Goal: Task Accomplishment & Management: Manage account settings

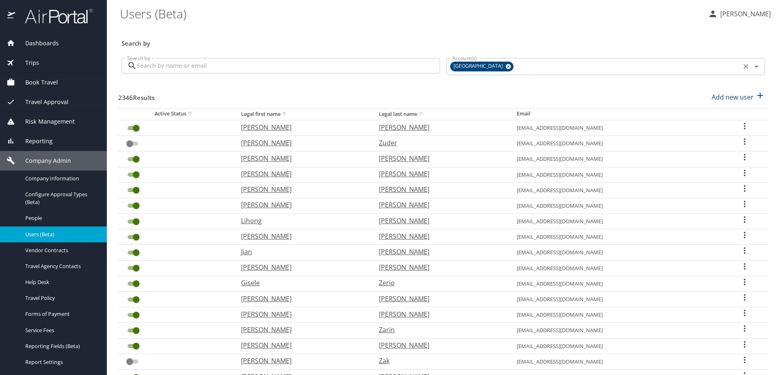
click at [505, 65] on icon at bounding box center [507, 66] width 5 height 5
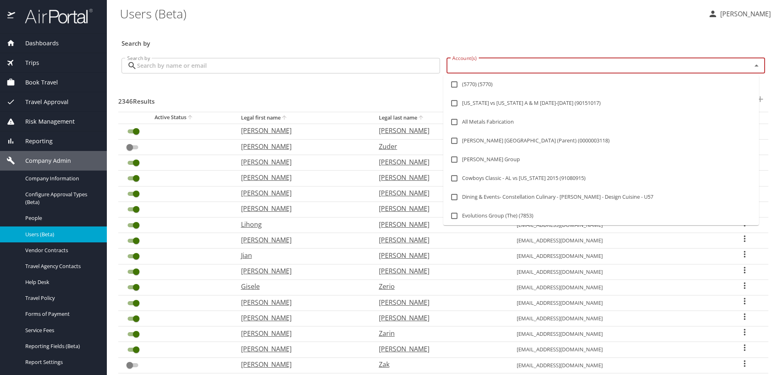
click at [486, 65] on input "Account(s)" at bounding box center [593, 65] width 289 height 11
type input "peaks"
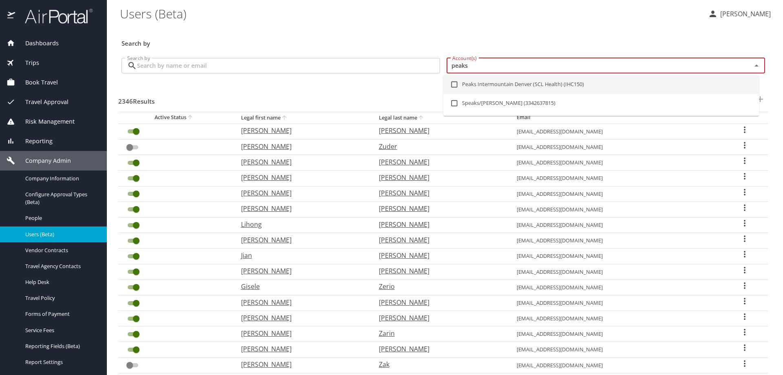
click at [454, 82] on input "checkbox" at bounding box center [453, 84] width 15 height 15
checkbox input "true"
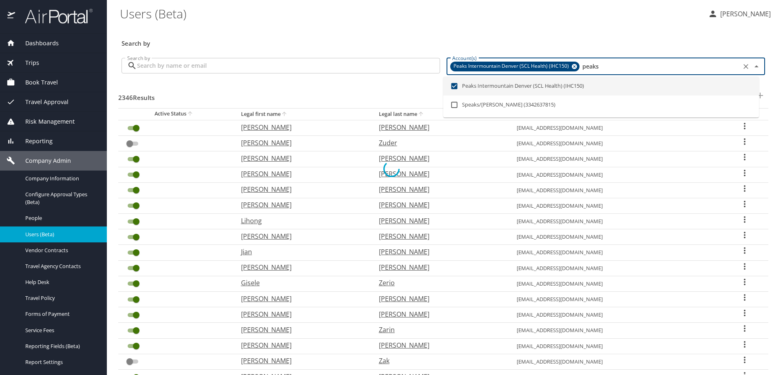
checkbox input "false"
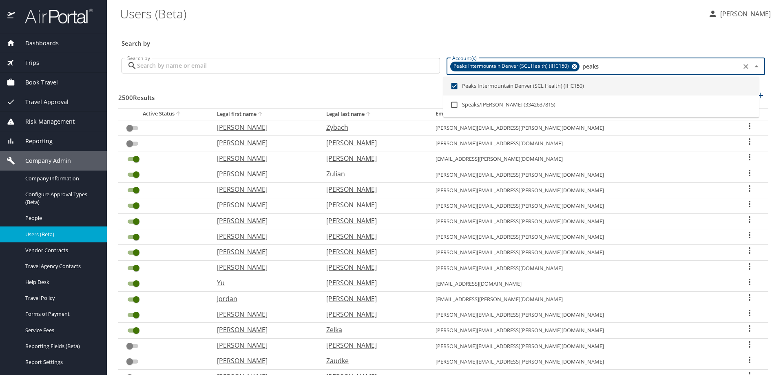
type input "peaks"
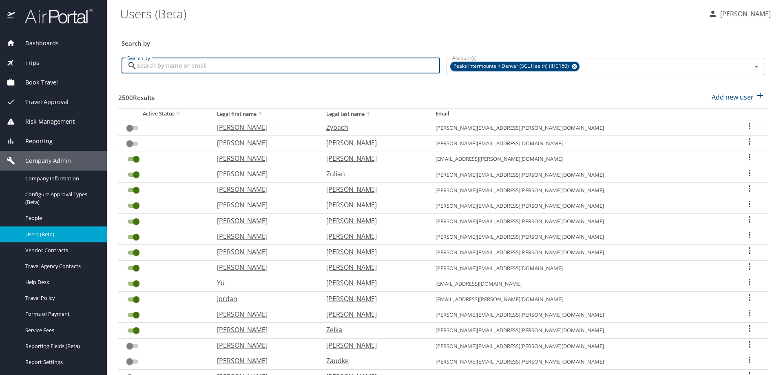
click at [214, 67] on input "Search by" at bounding box center [288, 65] width 303 height 15
type input "cobb"
checkbox input "true"
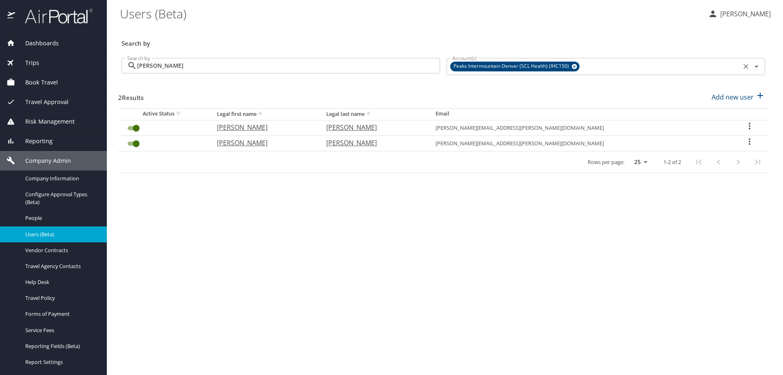
click at [575, 66] on icon at bounding box center [573, 66] width 5 height 5
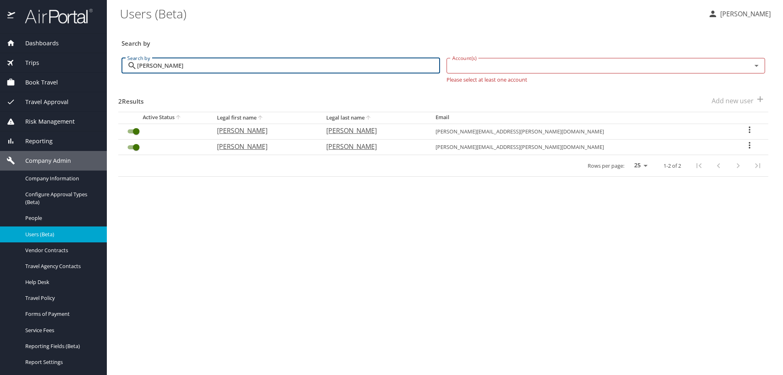
click at [538, 65] on input "Account(s)" at bounding box center [593, 65] width 289 height 11
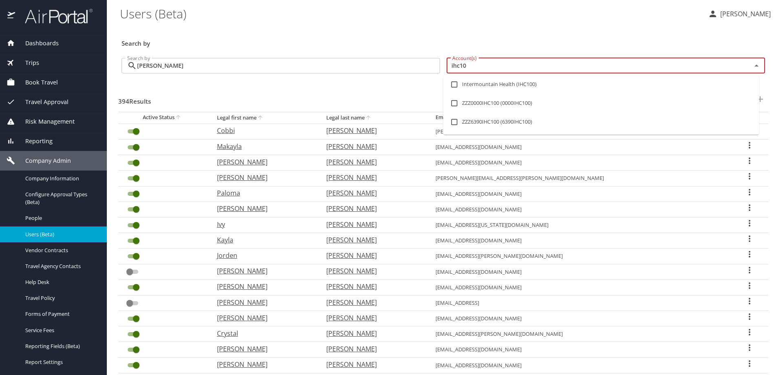
type input "ihc100"
click at [453, 85] on input "checkbox" at bounding box center [453, 84] width 15 height 15
checkbox input "true"
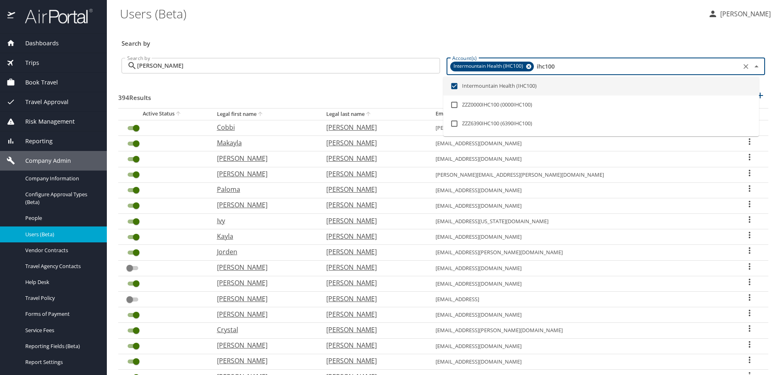
type input "ihc100"
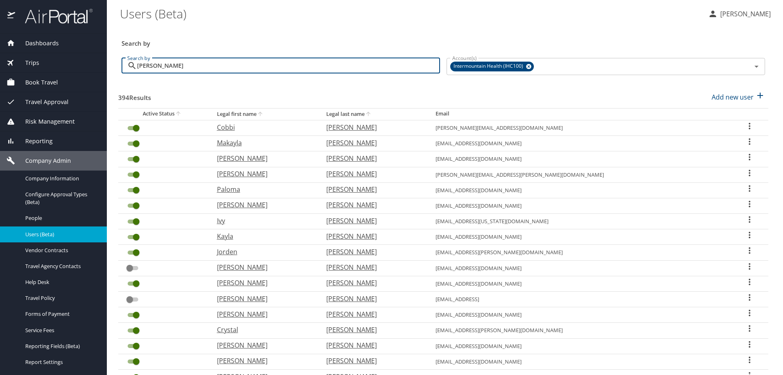
click at [280, 68] on input "cobb" at bounding box center [288, 65] width 303 height 15
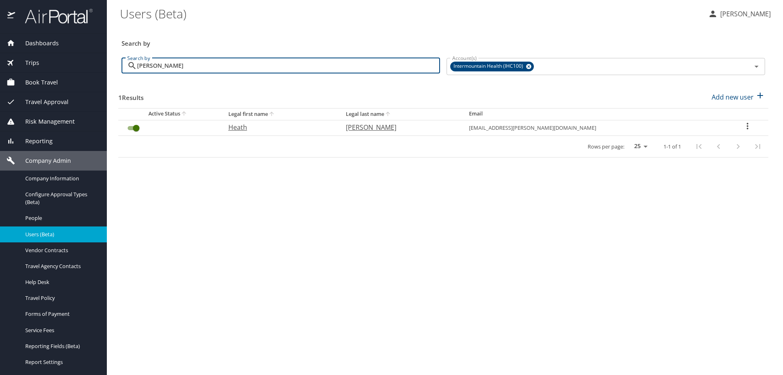
click at [279, 68] on input "cobb" at bounding box center [288, 65] width 303 height 15
click at [531, 65] on icon at bounding box center [528, 66] width 6 height 9
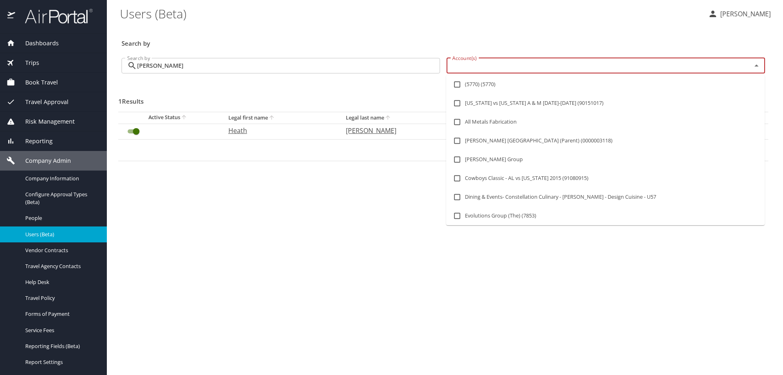
click at [529, 65] on input "Account(s)" at bounding box center [593, 65] width 289 height 11
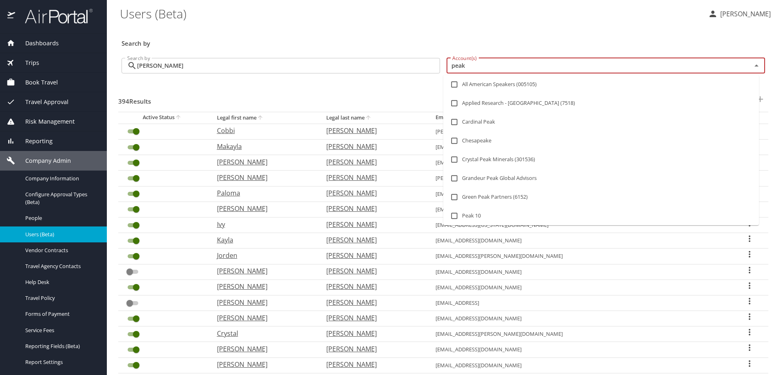
type input "peaks"
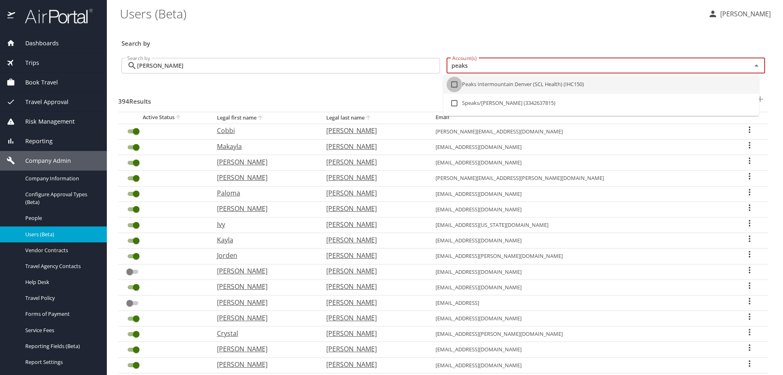
click at [456, 84] on input "checkbox" at bounding box center [453, 84] width 15 height 15
checkbox input "true"
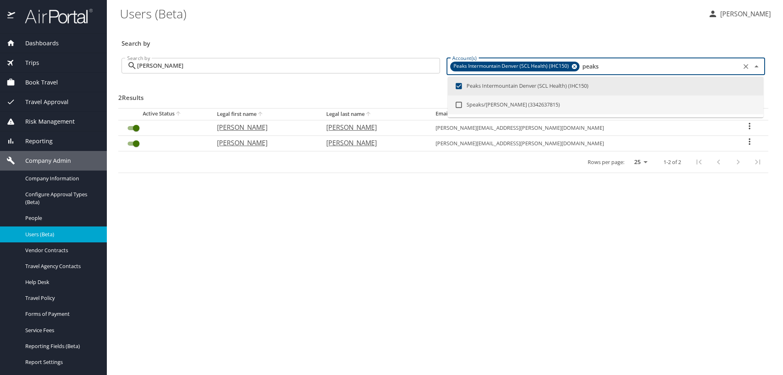
type input "peaks"
click at [476, 267] on main "Users (Beta) Susan Moon Search by Search by cobb Search by Account(s) Peaks Int…" at bounding box center [445, 187] width 676 height 375
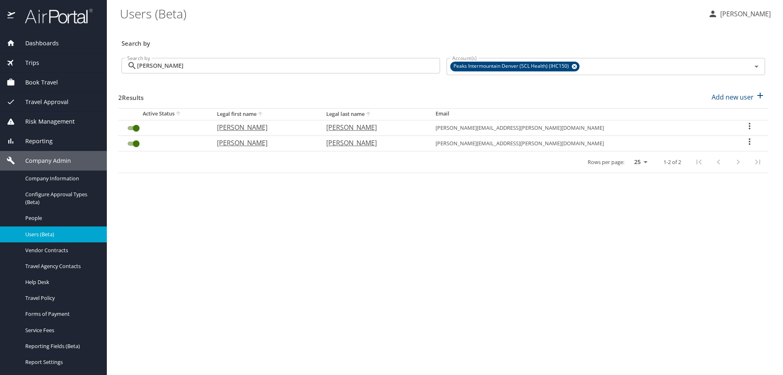
click at [748, 124] on icon "User Search Table" at bounding box center [749, 126] width 2 height 7
click at [713, 127] on p "View profile" at bounding box center [697, 127] width 36 height 10
select select "US"
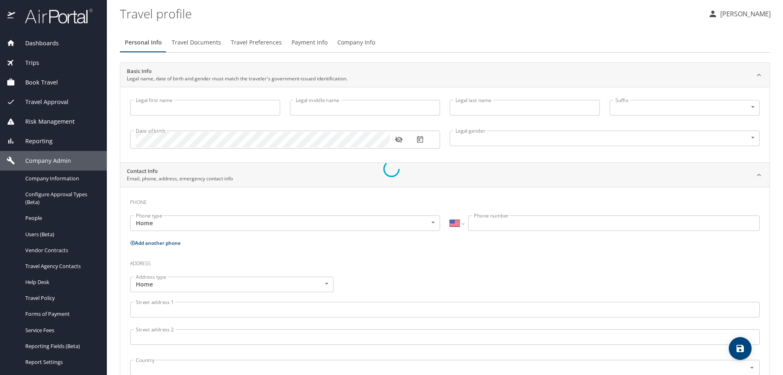
type input "[PERSON_NAME]"
type input "[DEMOGRAPHIC_DATA]"
select select "US"
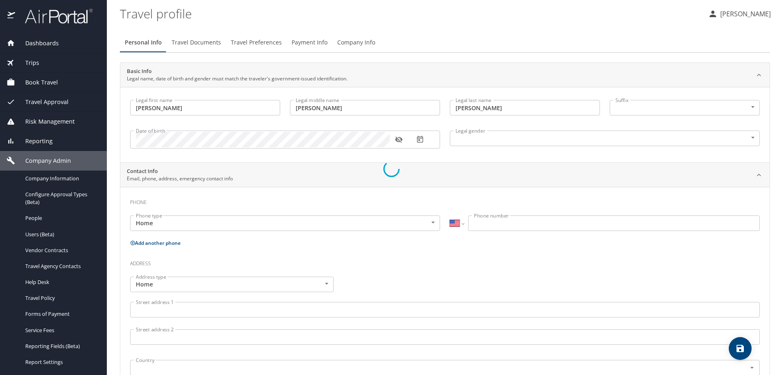
select select "US"
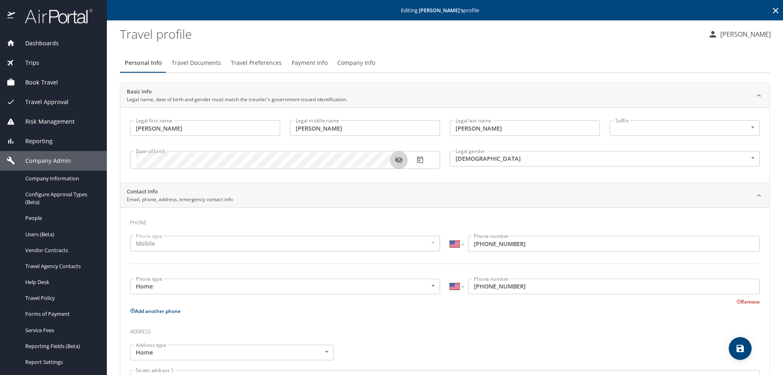
click at [400, 159] on icon "button" at bounding box center [399, 160] width 8 height 8
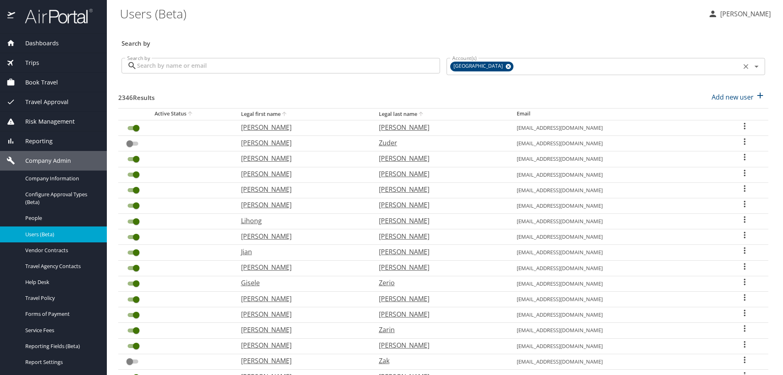
click at [505, 67] on icon at bounding box center [507, 66] width 5 height 5
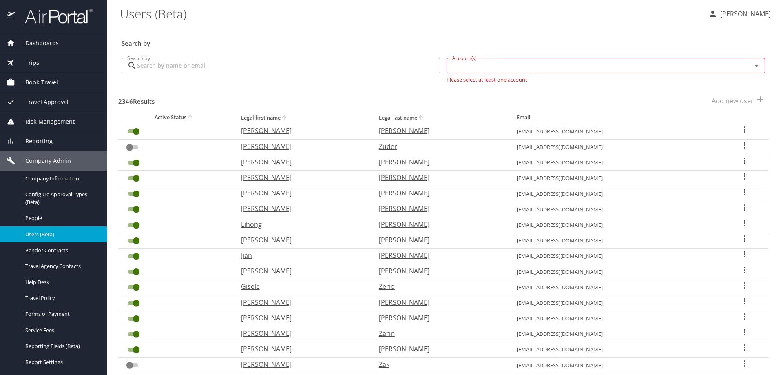
click at [485, 67] on input "Account(s)" at bounding box center [593, 65] width 289 height 11
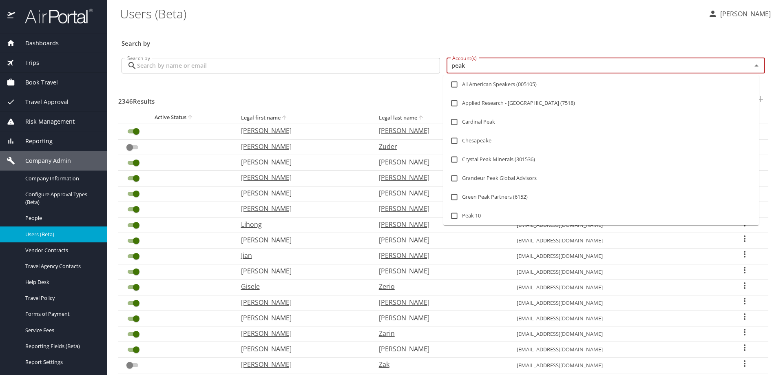
type input "peaks"
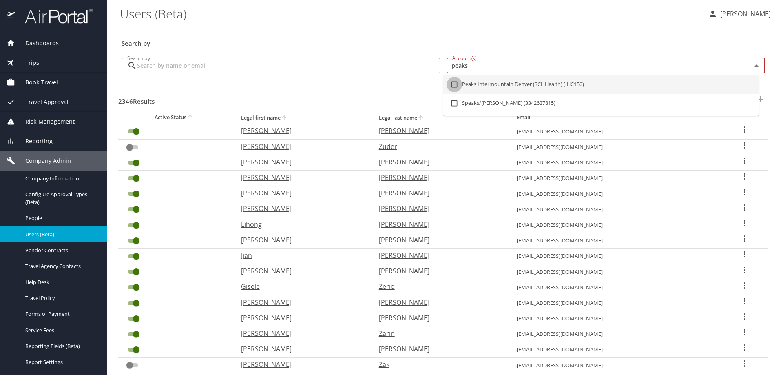
click at [453, 84] on input "checkbox" at bounding box center [453, 84] width 15 height 15
checkbox input "true"
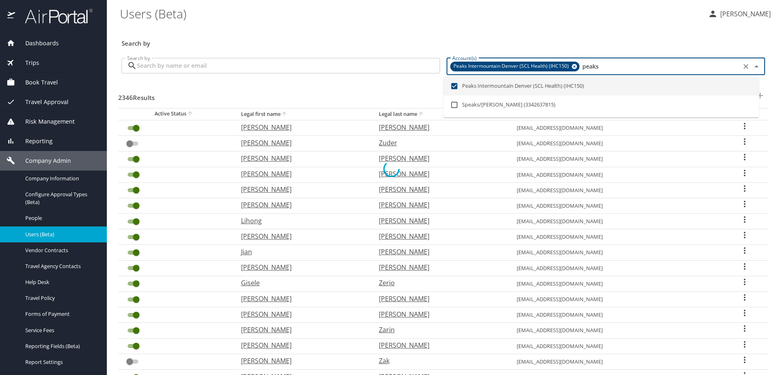
checkbox input "false"
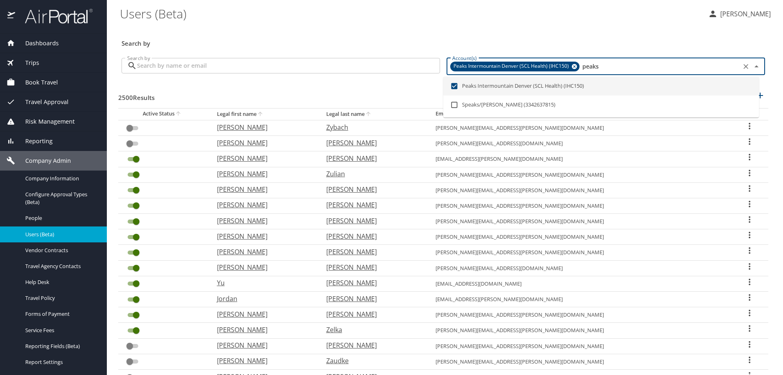
type input "peaks"
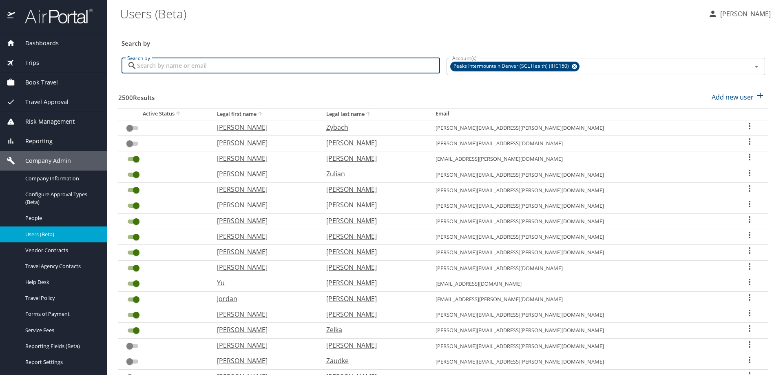
click at [278, 67] on input "Search by" at bounding box center [288, 65] width 303 height 15
type input "[PERSON_NAME]"
checkbox input "true"
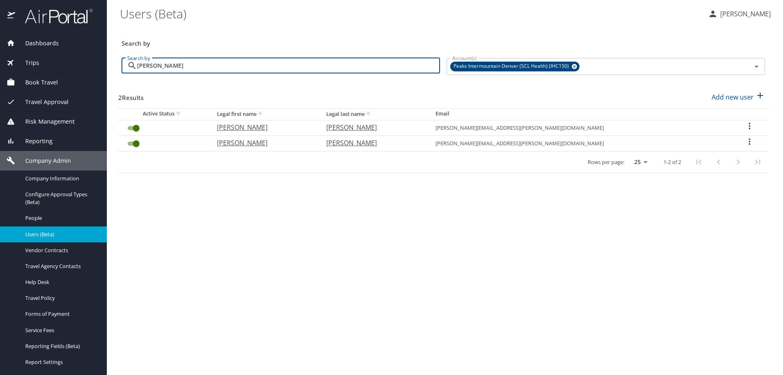
type input "[PERSON_NAME]"
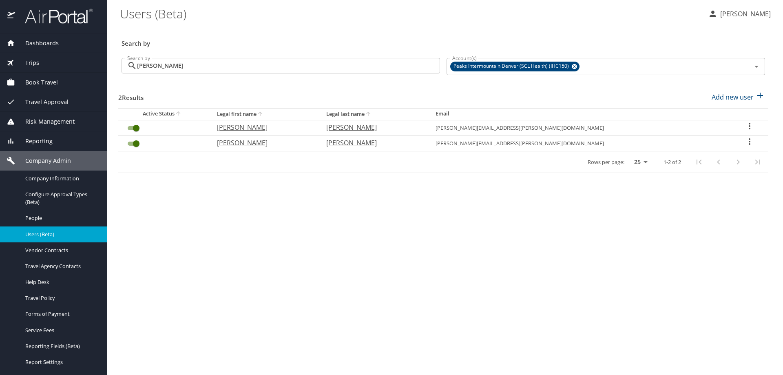
click at [744, 121] on icon "User Search Table" at bounding box center [749, 126] width 10 height 10
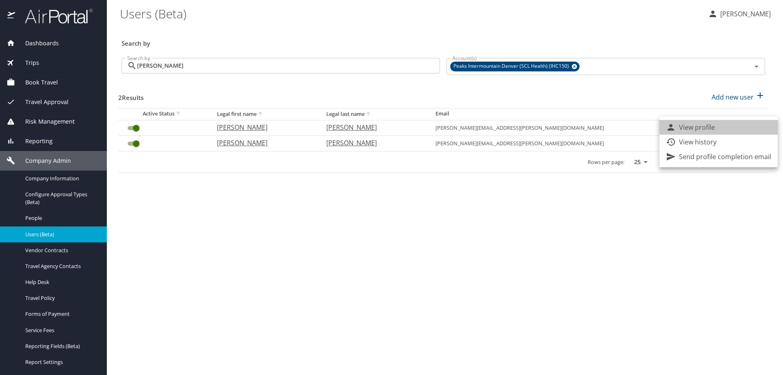
click at [739, 125] on li "View profile" at bounding box center [718, 127] width 118 height 15
select select "US"
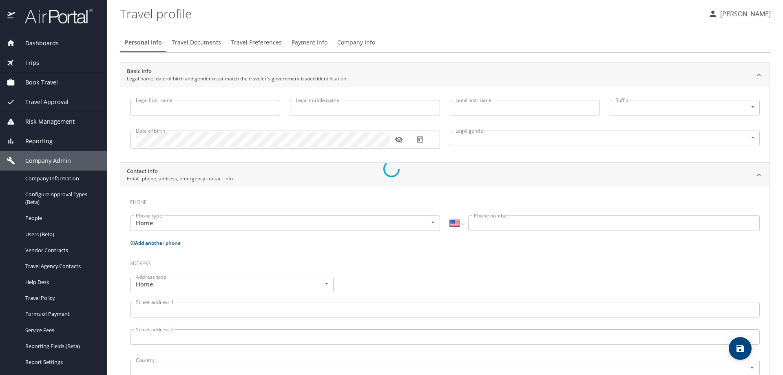
type input "[PERSON_NAME]"
type input "[DEMOGRAPHIC_DATA]"
select select "US"
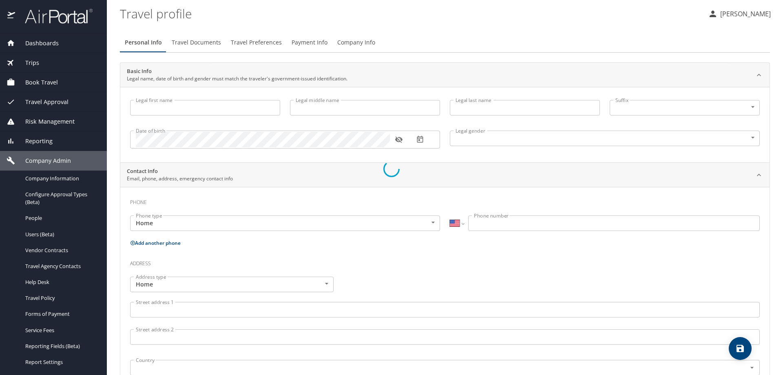
select select "US"
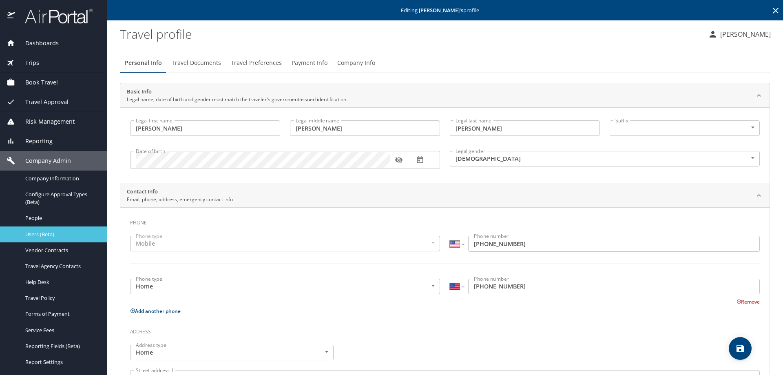
click at [49, 232] on span "Users (Beta)" at bounding box center [61, 234] width 72 height 8
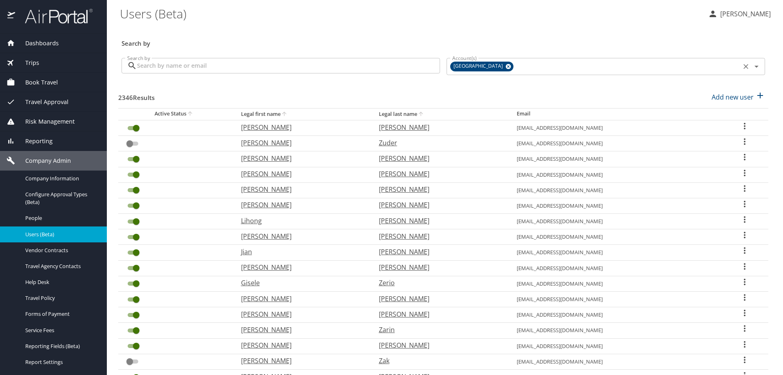
click at [505, 66] on icon at bounding box center [507, 66] width 5 height 5
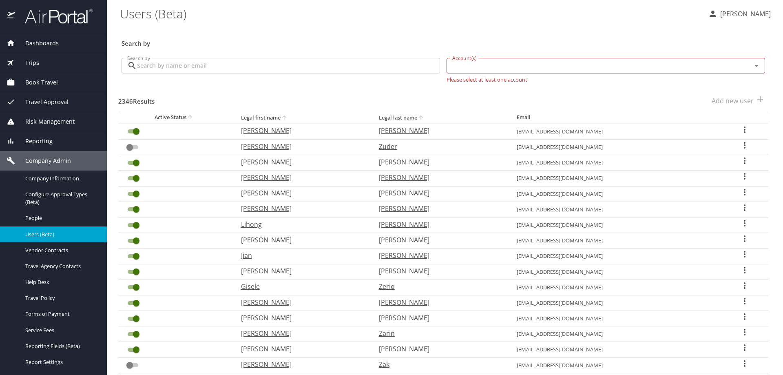
click at [486, 66] on input "Account(s)" at bounding box center [593, 65] width 289 height 11
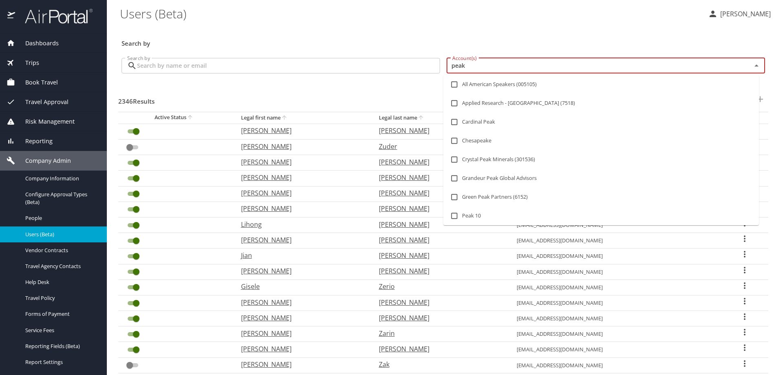
type input "peaks"
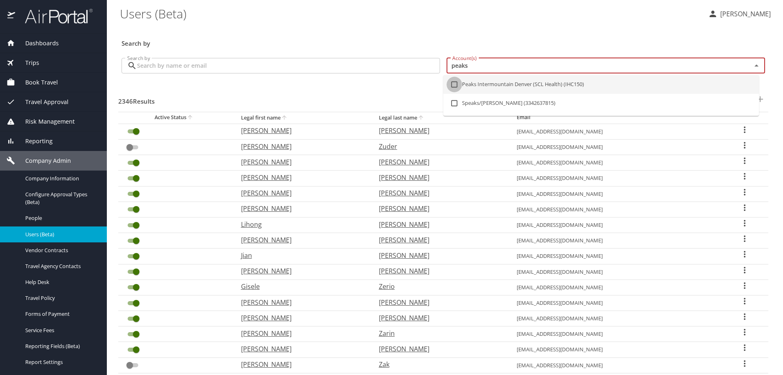
click at [457, 85] on input "checkbox" at bounding box center [453, 84] width 15 height 15
checkbox input "true"
checkbox input "false"
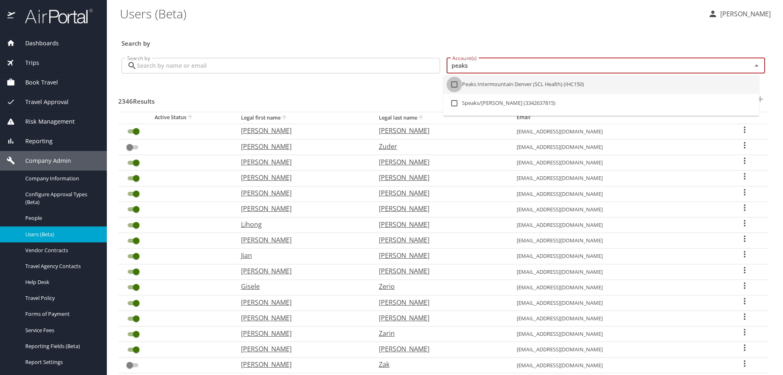
checkbox input "false"
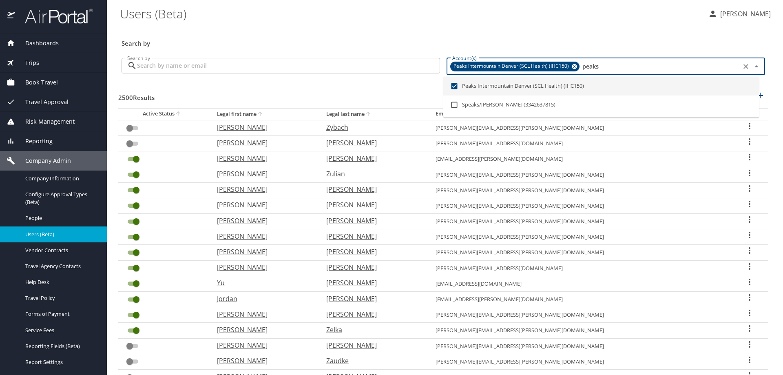
type input "peaks"
click at [325, 61] on input "Search by" at bounding box center [288, 65] width 303 height 15
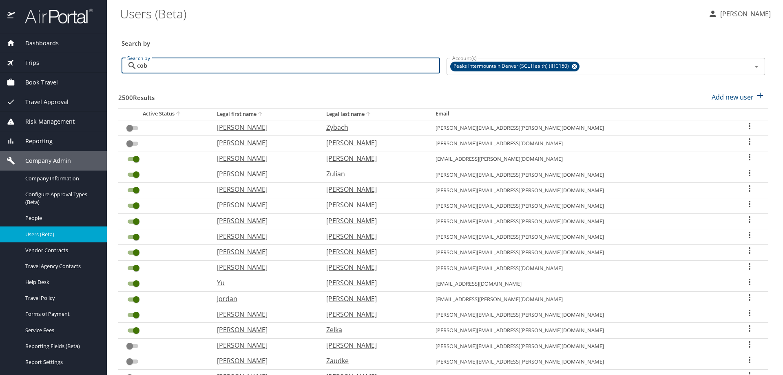
type input "cobb"
checkbox input "true"
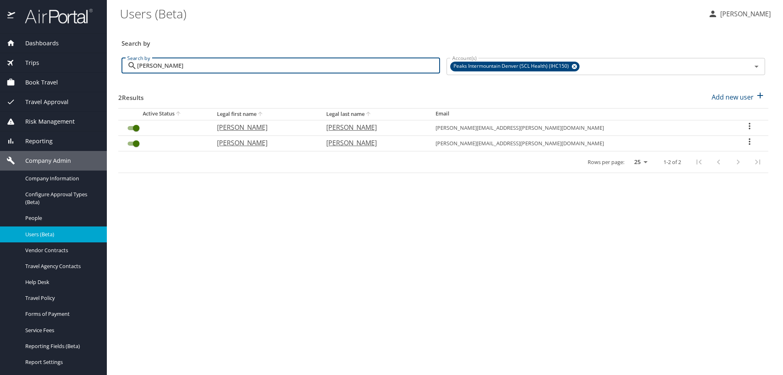
type input "cobb"
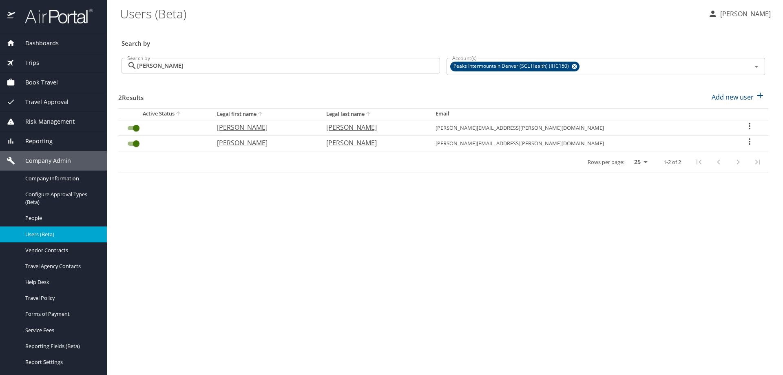
click at [744, 138] on icon "User Search Table" at bounding box center [749, 142] width 10 height 10
click at [723, 147] on li "View profile" at bounding box center [718, 142] width 118 height 15
select select "US"
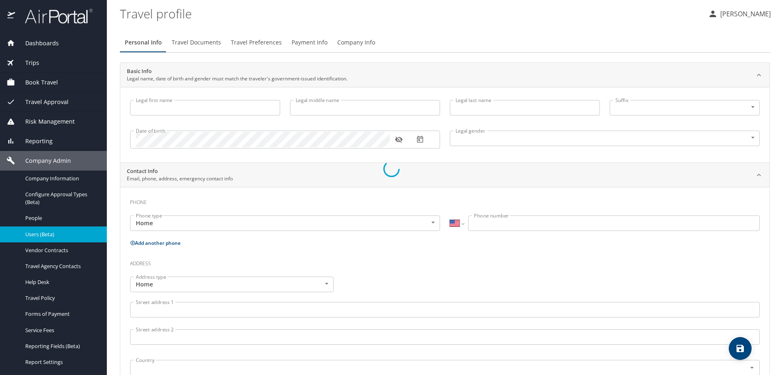
type input "[PERSON_NAME]"
type input "Wayne"
type input "Cobb"
select select "US"
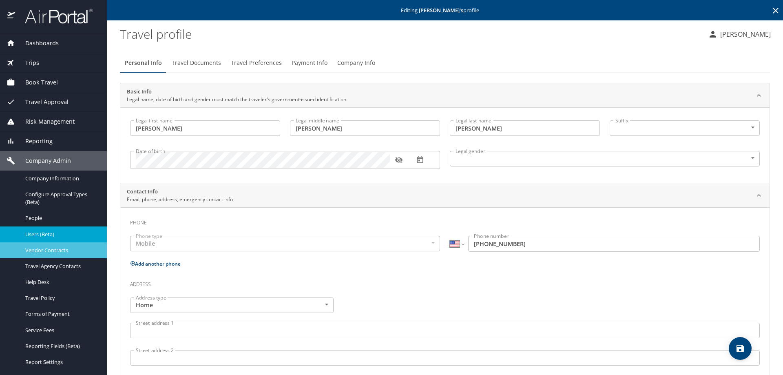
click at [63, 249] on span "Vendor Contracts" at bounding box center [61, 250] width 72 height 8
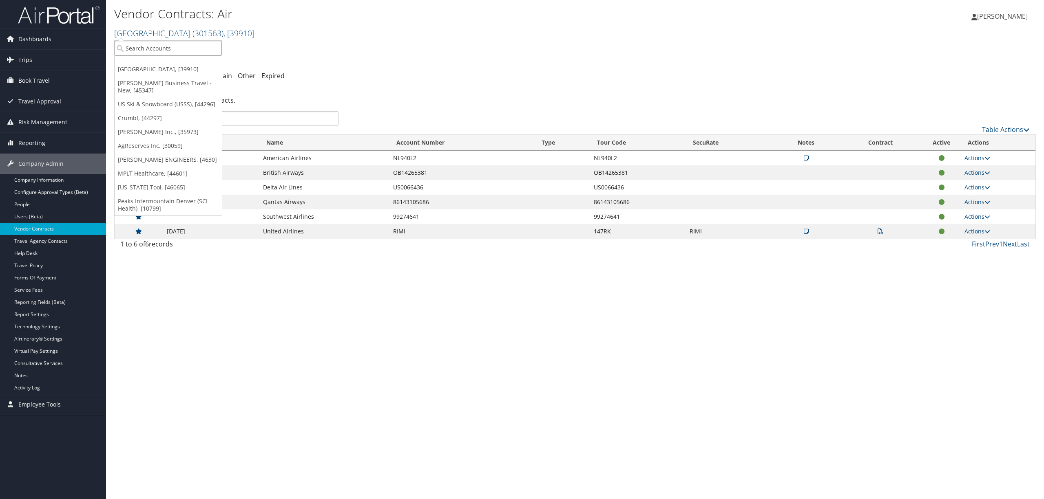
click at [183, 50] on input "search" at bounding box center [168, 48] width 107 height 15
type input "young living"
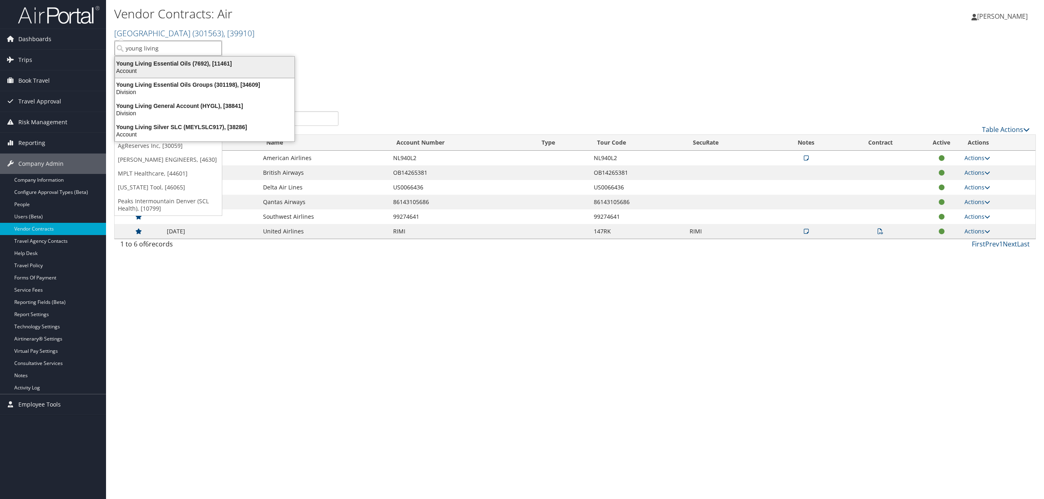
click at [186, 73] on div "Account" at bounding box center [204, 70] width 189 height 7
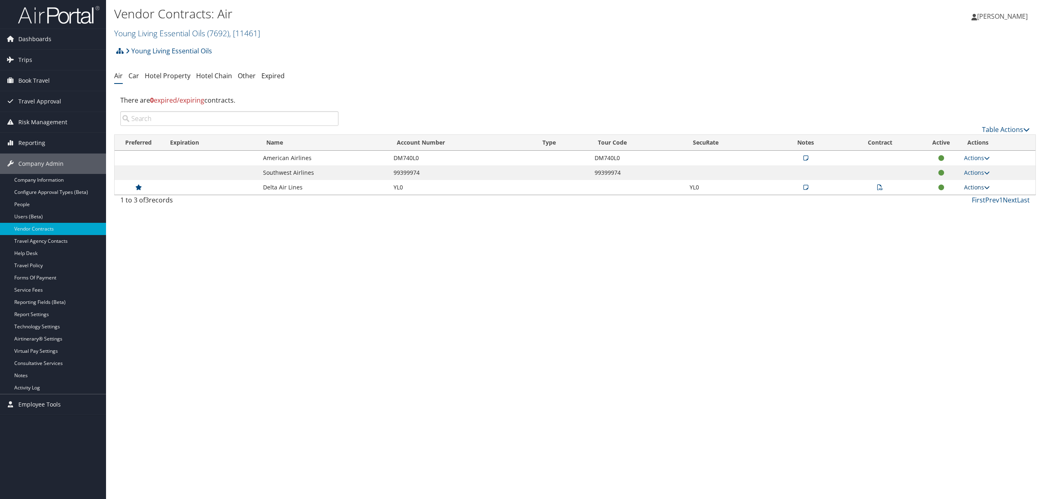
click at [970, 184] on link "Actions" at bounding box center [977, 187] width 26 height 8
click at [956, 224] on link "Edit Contract" at bounding box center [960, 228] width 54 height 14
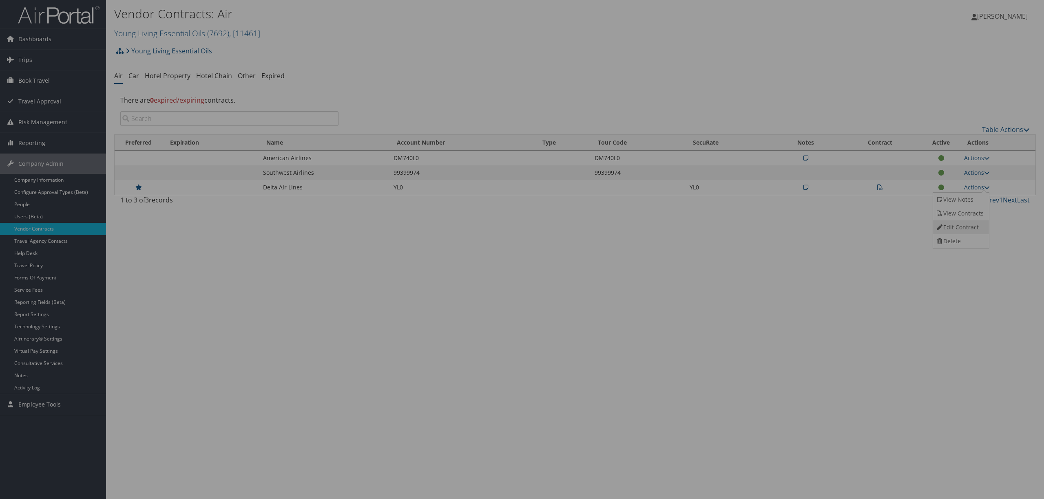
select select "[object Object]"
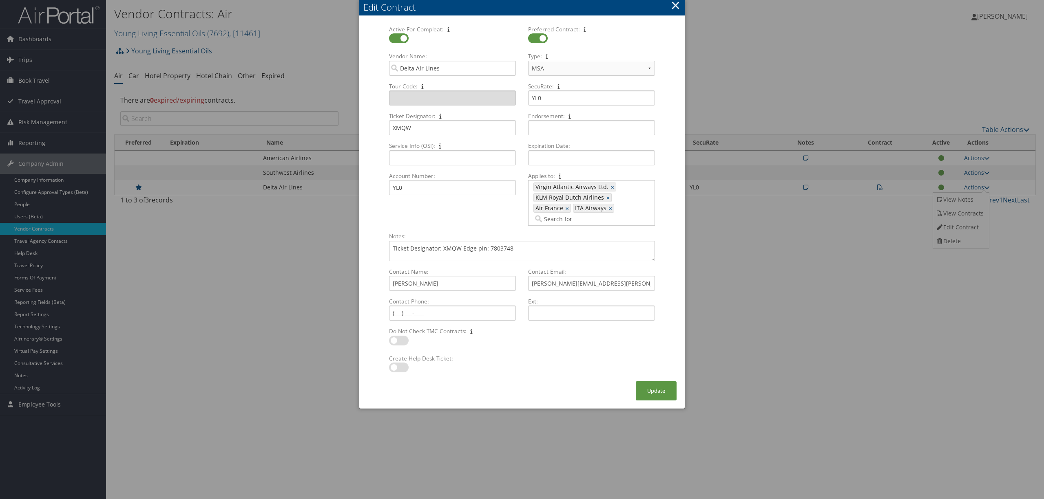
click at [553, 221] on input "Applies to: 1809, 1077, 413, 451 Virgin Atlantic Airways Ltd. × KLM Royal Dutch…" at bounding box center [556, 219] width 46 height 8
type input "delta"
click at [558, 238] on div "AirVendor" at bounding box center [591, 240] width 112 height 8
type input "1809, 1077, 413, 451, 623"
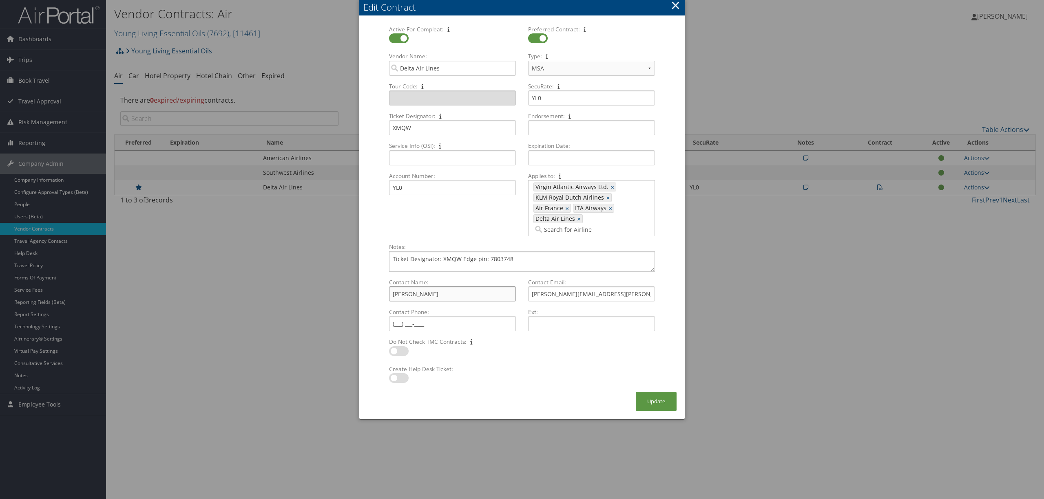
drag, startPoint x: 434, startPoint y: 286, endPoint x: 298, endPoint y: 291, distance: 135.4
click at [298, 291] on body "Menu Dashboards ► AirPortal 360™ (Manager) AirPortal 360™ (Agent) My Travel Das…" at bounding box center [522, 249] width 1044 height 499
click at [504, 287] on input "Arman" at bounding box center [452, 294] width 127 height 15
type input "[PERSON_NAME]"
click at [398, 316] on input "Contact Phone: Multiple values The selected items contain different values for …" at bounding box center [452, 323] width 127 height 15
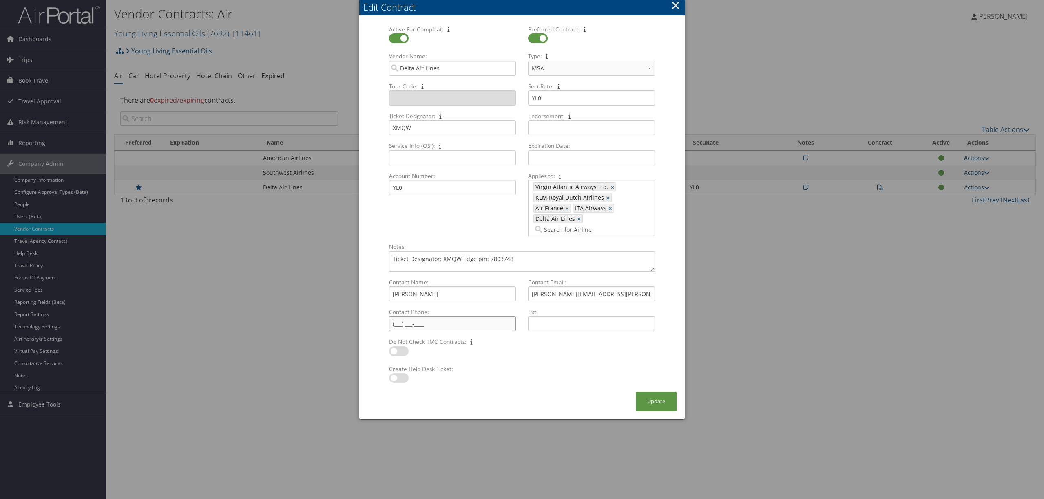
paste input "(818) 648-7567"
type input "(818) 648-7567"
drag, startPoint x: 563, startPoint y: 282, endPoint x: 529, endPoint y: 273, distance: 35.0
click at [529, 278] on div "Contact Email: renee.everts@delta.com Multiple values The selected items contai…" at bounding box center [591, 293] width 133 height 30
type input "arman.barrett@delta.com"
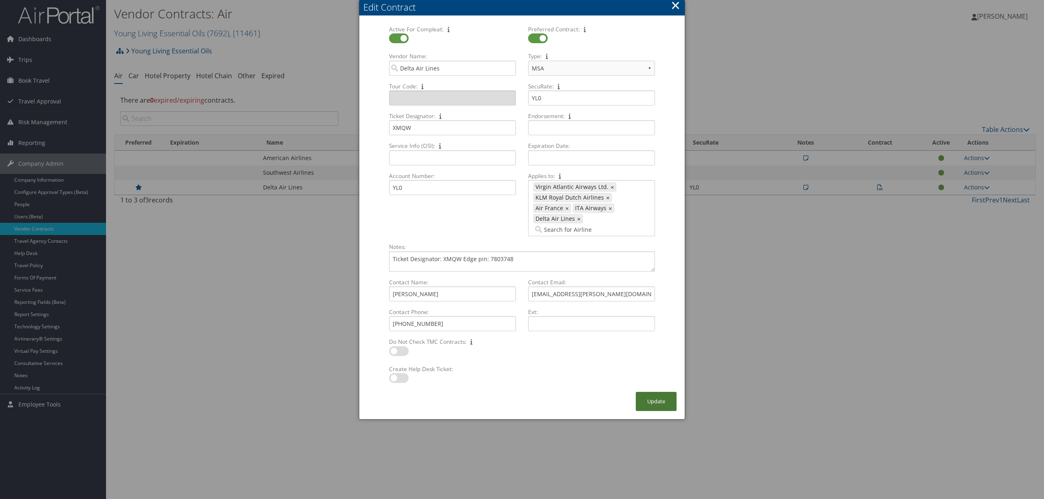
click at [644, 392] on button "Update" at bounding box center [655, 401] width 41 height 19
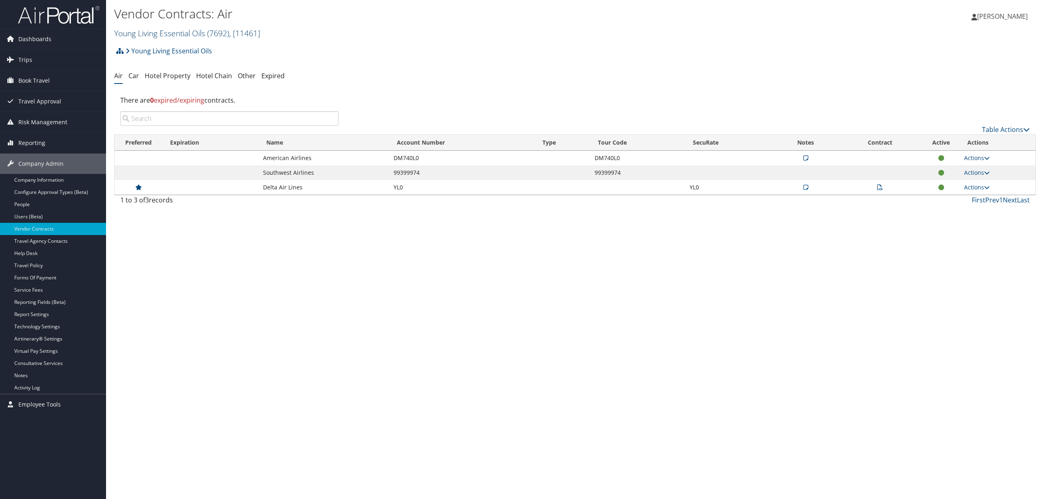
click at [139, 33] on link "Young Living Essential Oils ( 7692 ) , [ 11461 ]" at bounding box center [187, 33] width 146 height 11
click at [136, 53] on input "search" at bounding box center [168, 48] width 107 height 15
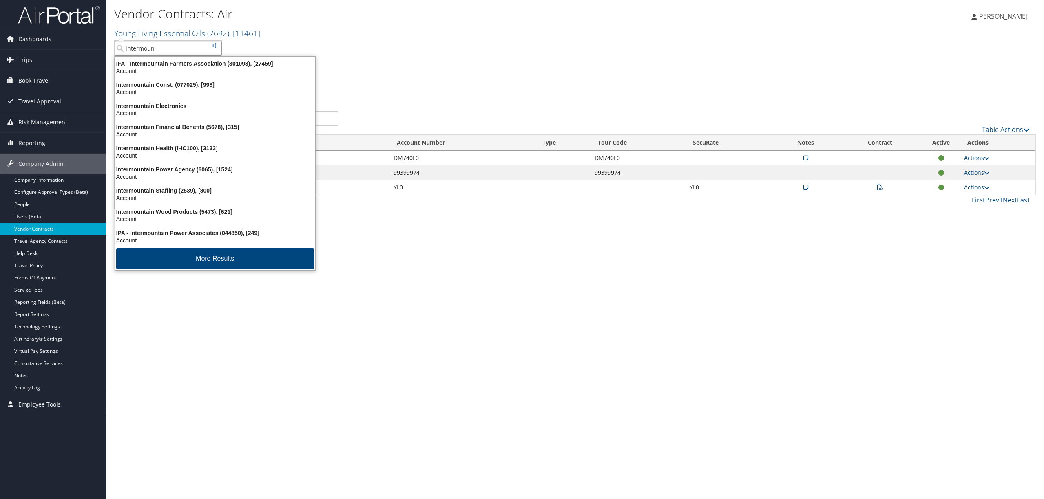
type input "intermount"
drag, startPoint x: 162, startPoint y: 51, endPoint x: 82, endPoint y: 40, distance: 81.5
click at [82, 40] on div "Dashboards AirPortal 360™ (Manager) AirPortal 360™ (Agent) My Travel Dashboard …" at bounding box center [522, 249] width 1044 height 499
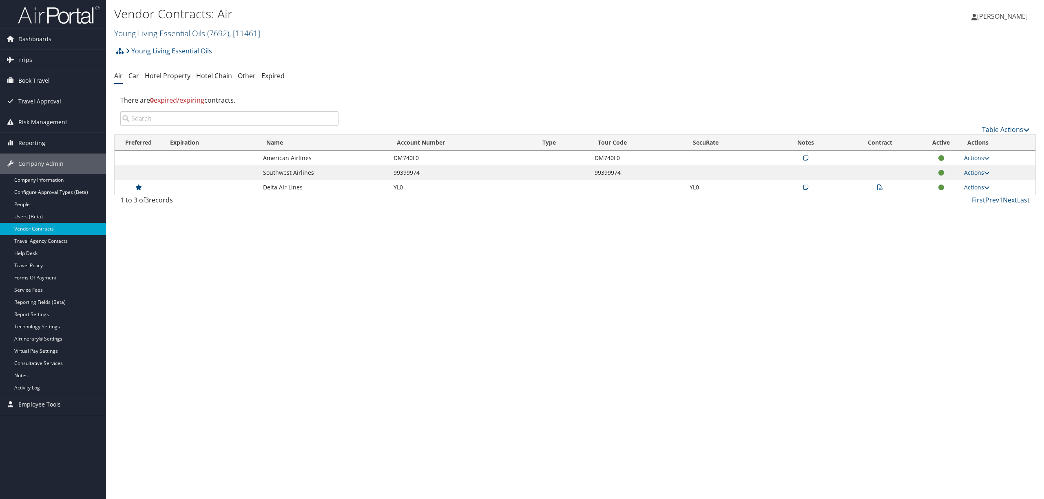
click at [149, 32] on link "Young Living Essential Oils ( 7692 ) , [ 11461 ]" at bounding box center [187, 33] width 146 height 11
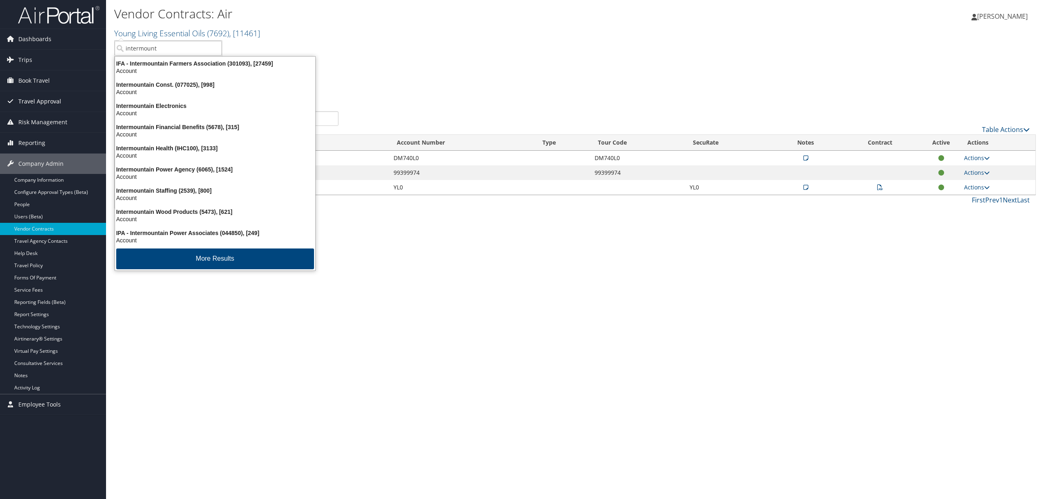
click at [44, 97] on span "Travel Approval" at bounding box center [39, 101] width 43 height 20
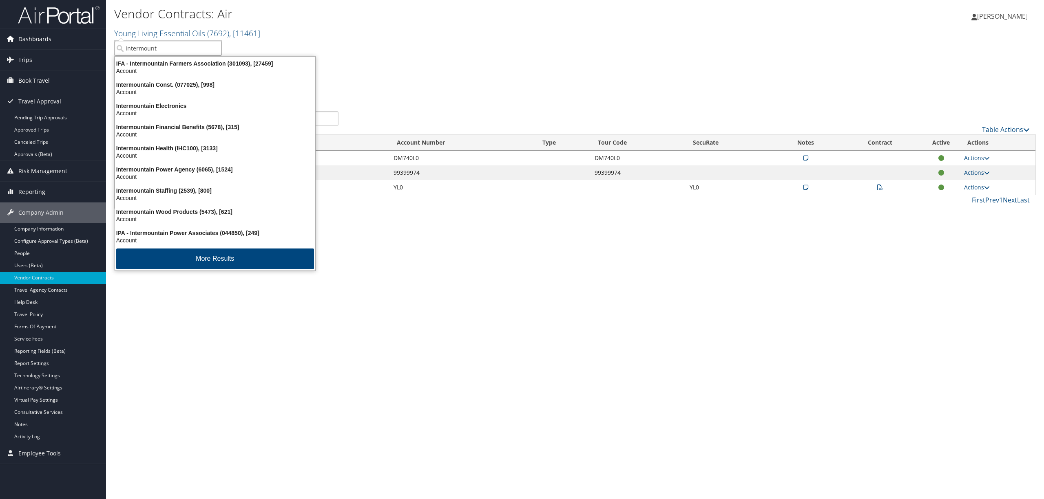
drag, startPoint x: 180, startPoint y: 49, endPoint x: 89, endPoint y: 43, distance: 91.5
click at [89, 42] on div "Dashboards AirPortal 360™ (Manager) AirPortal 360™ (Agent) My Travel Dashboard …" at bounding box center [522, 249] width 1044 height 499
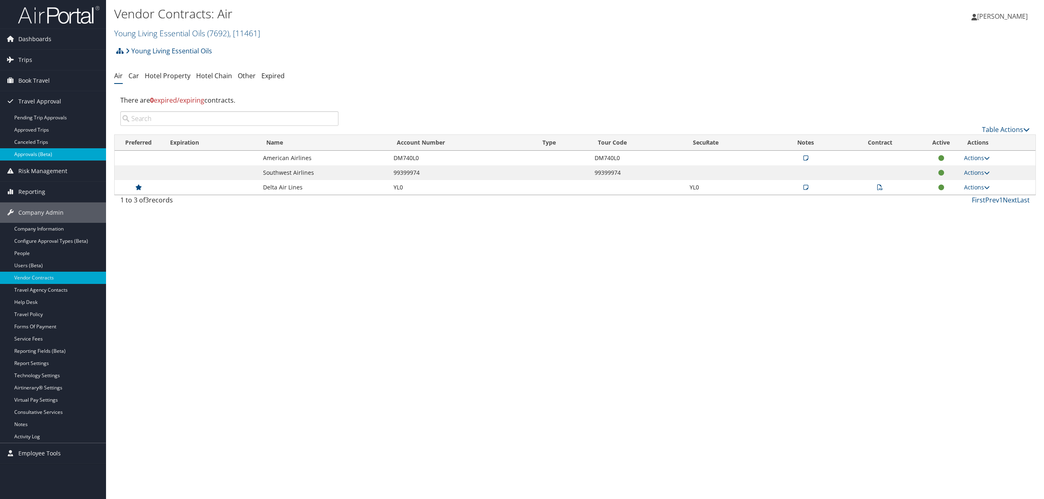
click at [40, 155] on link "Approvals (Beta)" at bounding box center [53, 154] width 106 height 12
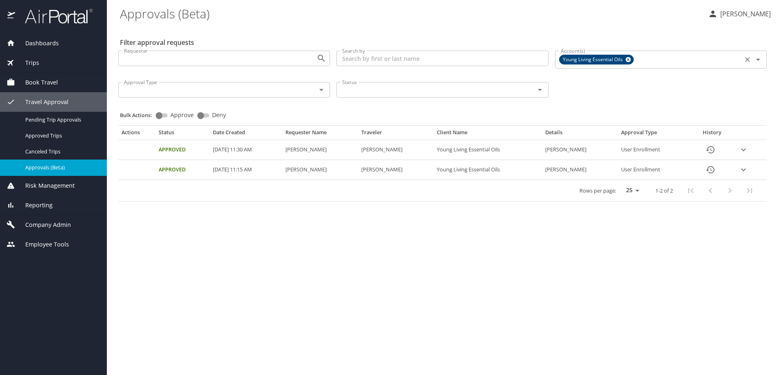
click at [627, 61] on icon at bounding box center [627, 59] width 5 height 5
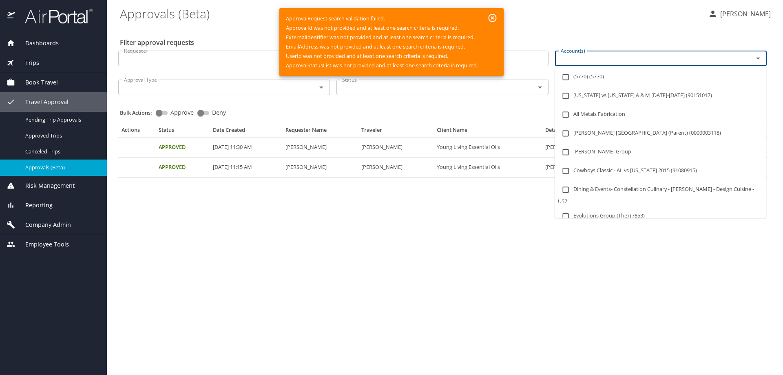
click at [600, 55] on input "Account(s)" at bounding box center [648, 58] width 183 height 11
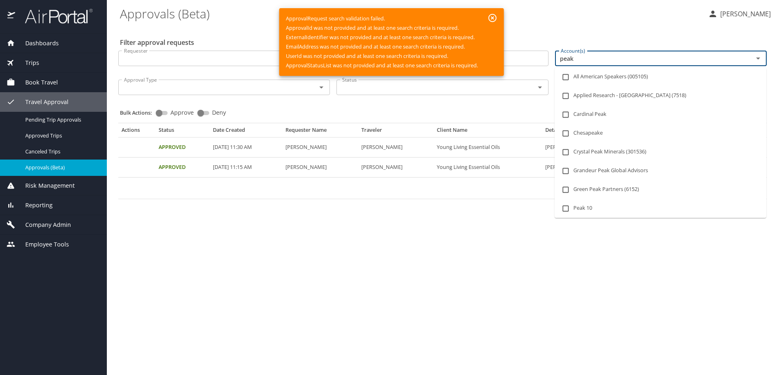
type input "peaks"
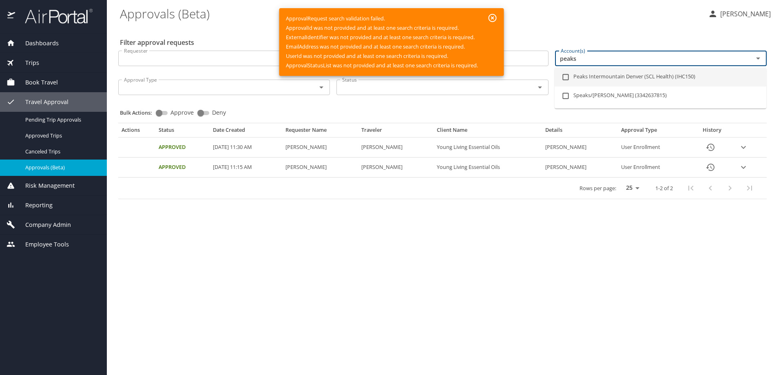
click at [568, 77] on input "checkbox" at bounding box center [565, 76] width 15 height 15
checkbox input "true"
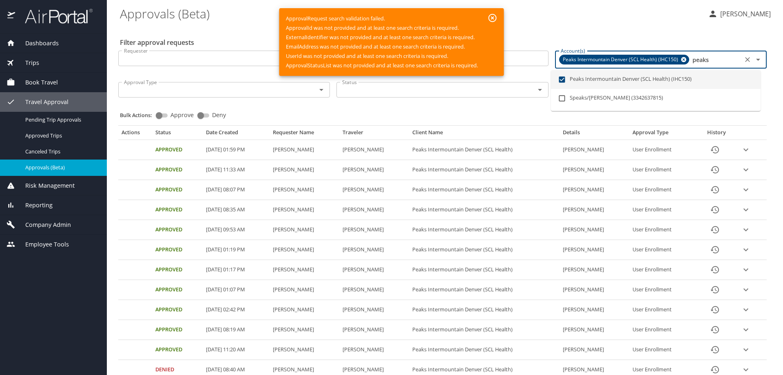
type input "peaks"
click at [493, 16] on icon "button" at bounding box center [493, 18] width 10 height 10
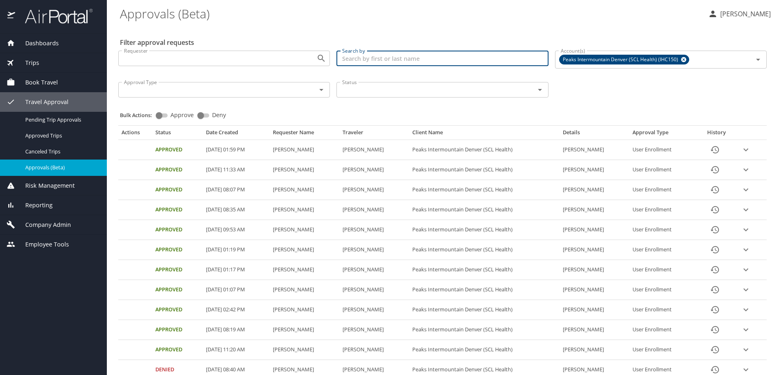
click at [366, 60] on input "Search by" at bounding box center [442, 58] width 212 height 15
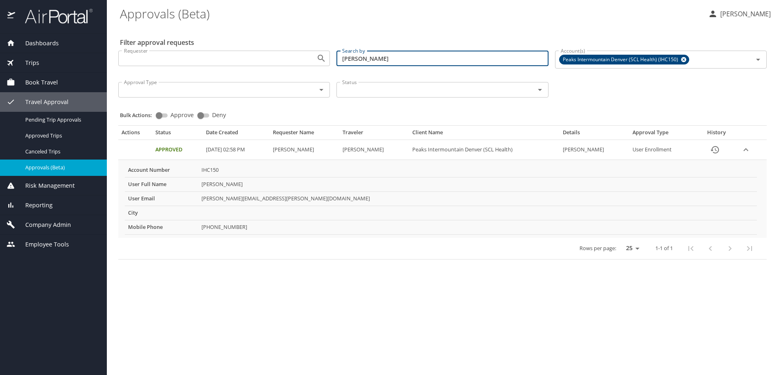
type input "[PERSON_NAME]"
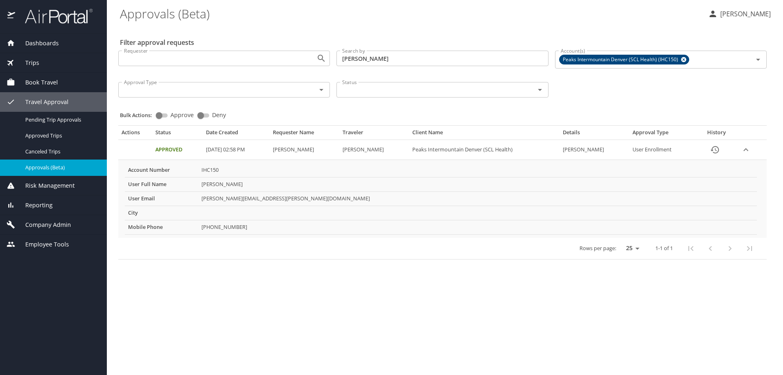
click at [61, 224] on span "Company Admin" at bounding box center [43, 224] width 56 height 9
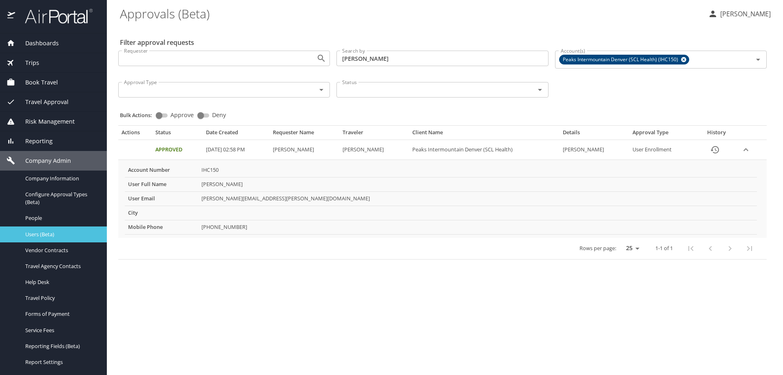
click at [61, 230] on span "Users (Beta)" at bounding box center [61, 234] width 72 height 8
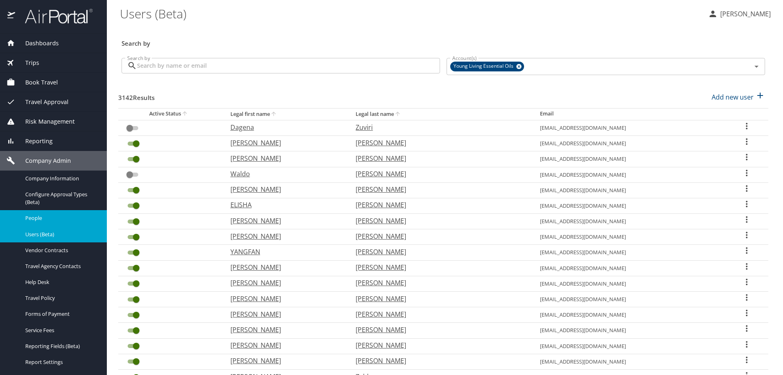
click at [29, 218] on span "People" at bounding box center [61, 218] width 72 height 8
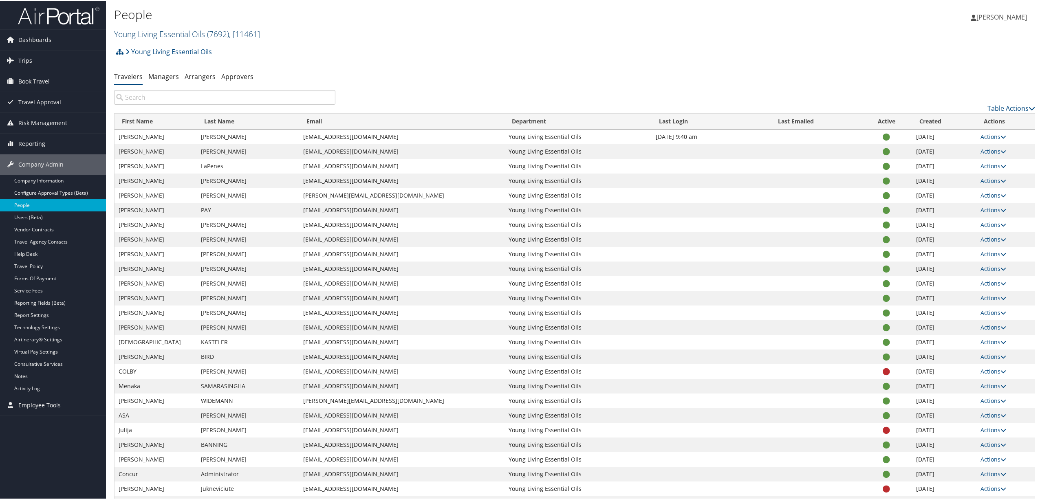
click at [251, 30] on span ", [ 11461 ]" at bounding box center [244, 33] width 31 height 11
click at [196, 44] on input "search" at bounding box center [168, 48] width 107 height 15
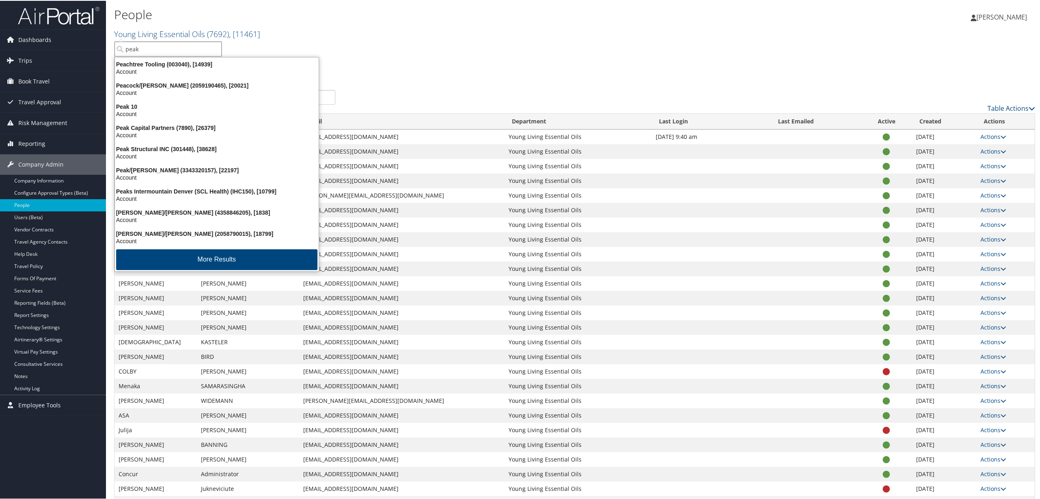
type input "peaks"
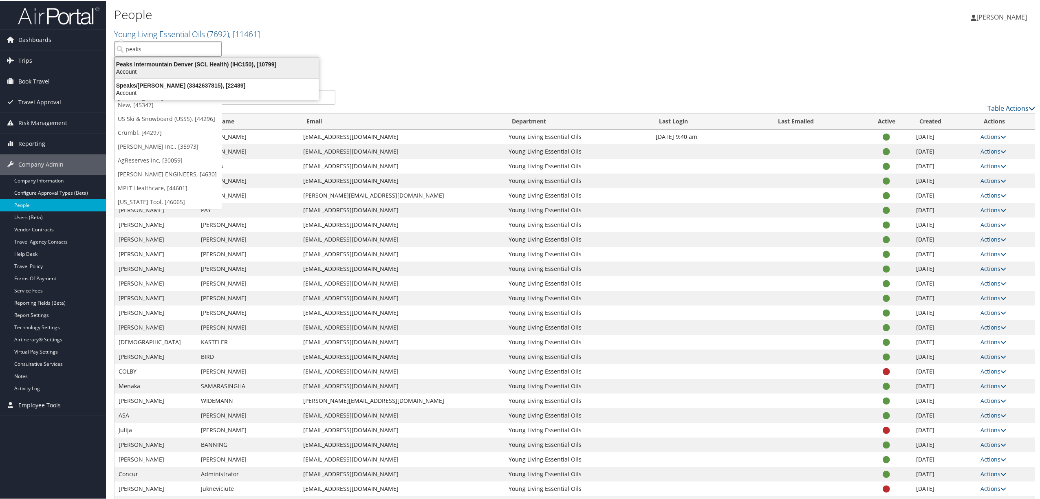
click at [197, 61] on div "Peaks Intermountain Denver (SCL Health) (IHC150), [10799]" at bounding box center [217, 63] width 214 height 7
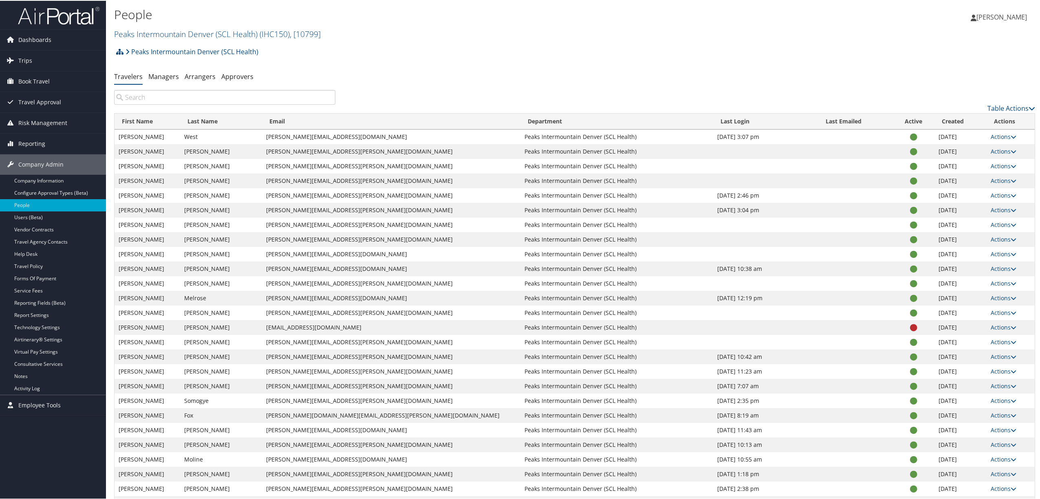
click at [20, 214] on link "Users (Beta)" at bounding box center [53, 217] width 106 height 12
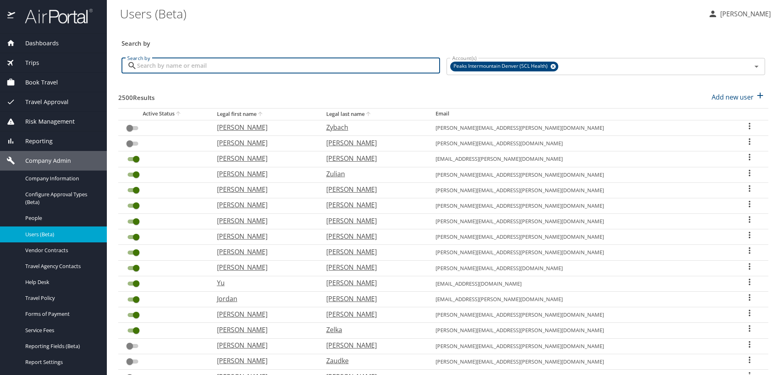
click at [181, 64] on input "Search by" at bounding box center [288, 65] width 303 height 15
type input "[PERSON_NAME]"
checkbox input "true"
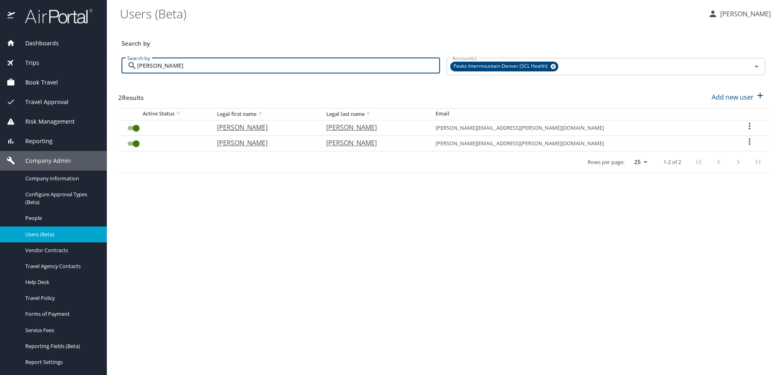
type input "[PERSON_NAME]"
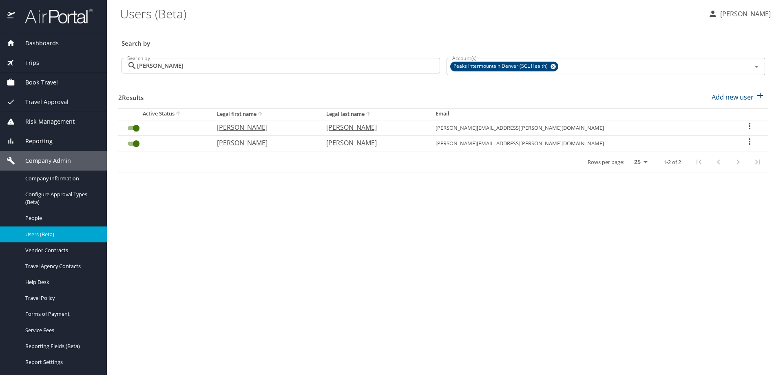
click at [748, 123] on icon "User Search Table" at bounding box center [749, 126] width 2 height 7
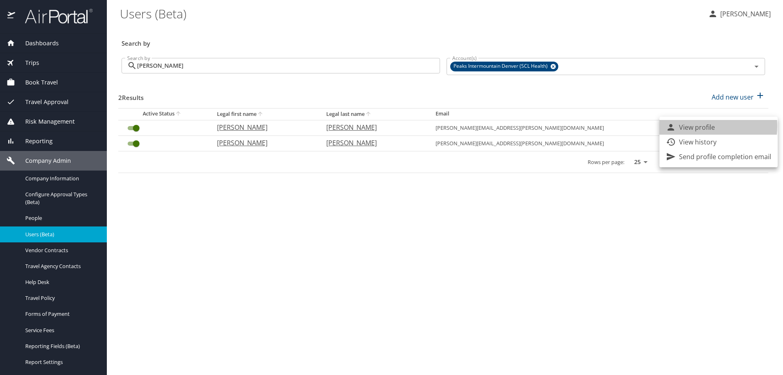
click at [695, 126] on p "View profile" at bounding box center [697, 127] width 36 height 10
select select "US"
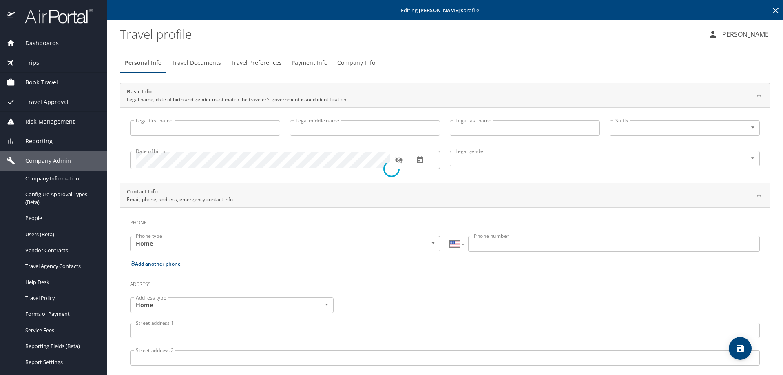
type input "[PERSON_NAME]"
type input "Wayne"
type input "[PERSON_NAME]"
type input "Male"
select select "US"
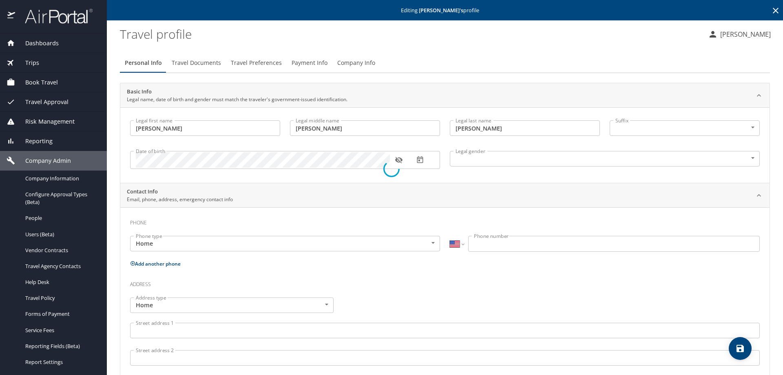
select select "US"
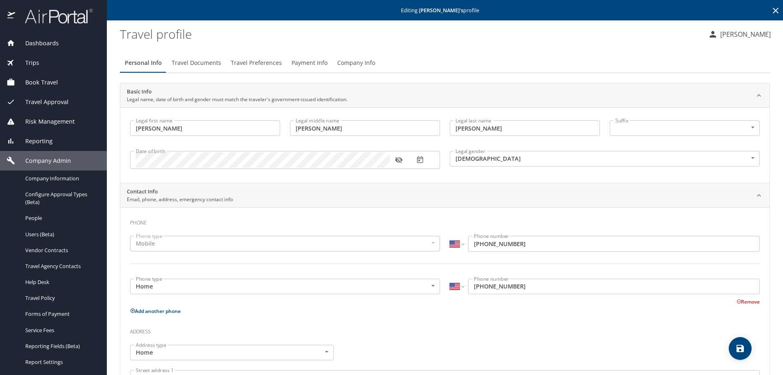
click at [235, 62] on span "Travel Preferences" at bounding box center [256, 63] width 51 height 10
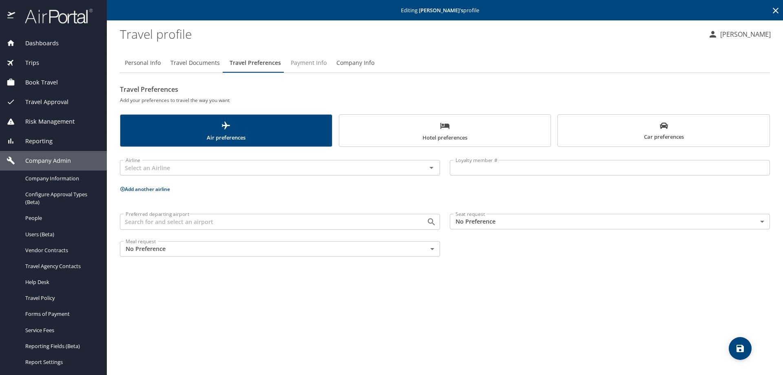
click at [309, 62] on span "Payment Info" at bounding box center [309, 63] width 36 height 10
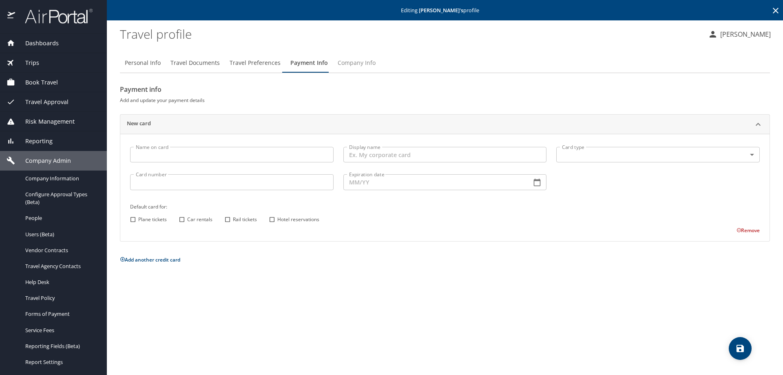
click at [346, 62] on span "Company Info" at bounding box center [357, 63] width 38 height 10
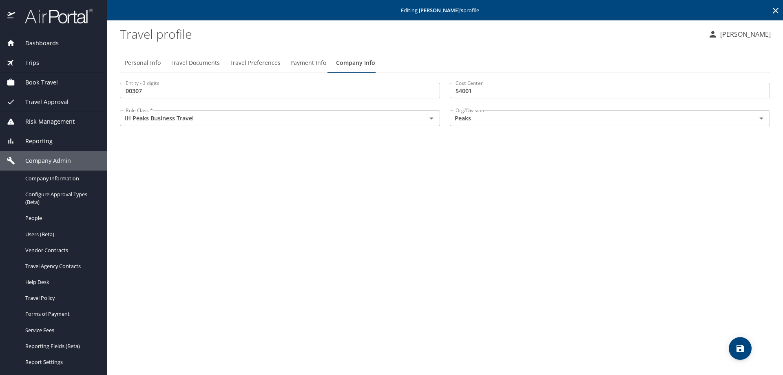
click at [150, 63] on span "Personal Info" at bounding box center [143, 63] width 36 height 10
select select "US"
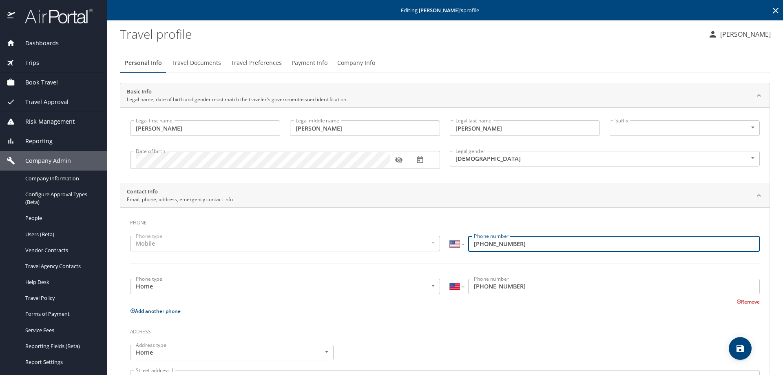
drag, startPoint x: 512, startPoint y: 244, endPoint x: 470, endPoint y: 246, distance: 41.2
click at [470, 245] on input "(406) 670-3721" at bounding box center [613, 243] width 291 height 15
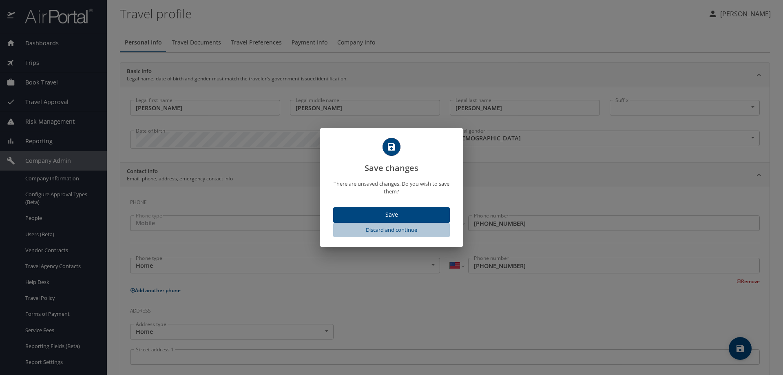
click at [365, 229] on span "Discard and continue" at bounding box center [391, 229] width 110 height 9
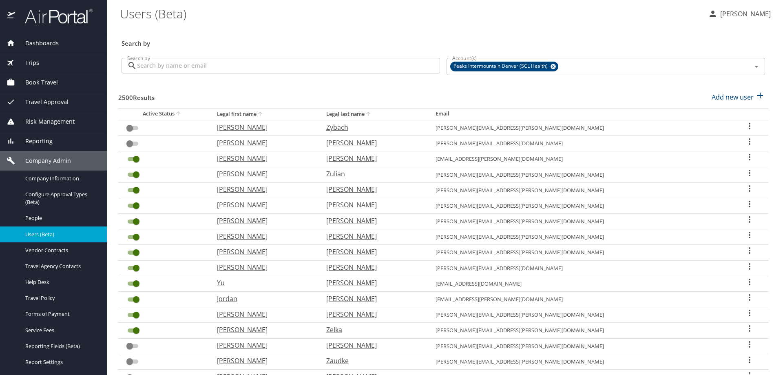
click at [254, 65] on input "Search by" at bounding box center [288, 65] width 303 height 15
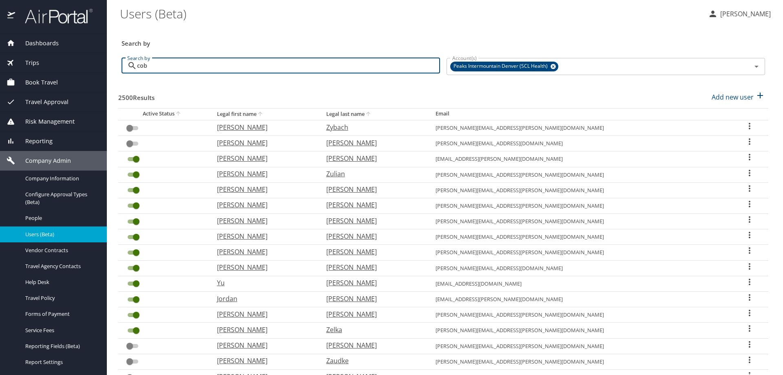
type input "cobb"
checkbox input "true"
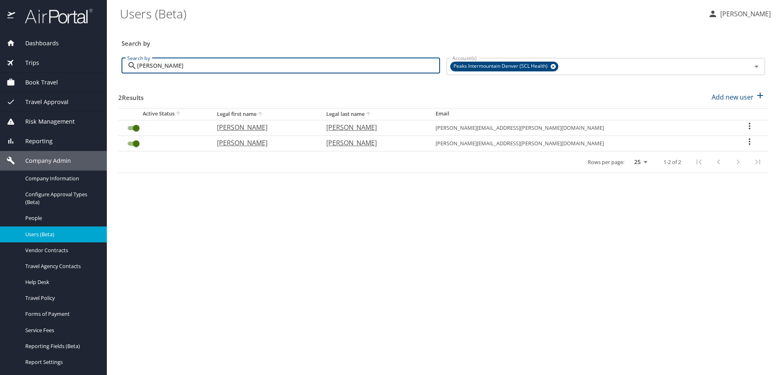
type input "cobb"
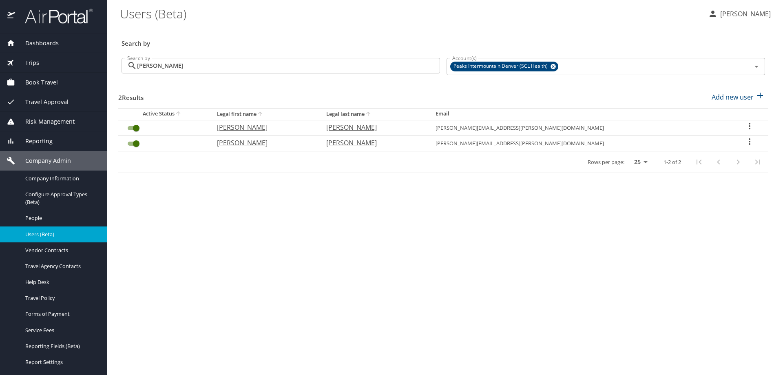
click at [744, 139] on icon "User Search Table" at bounding box center [749, 142] width 10 height 10
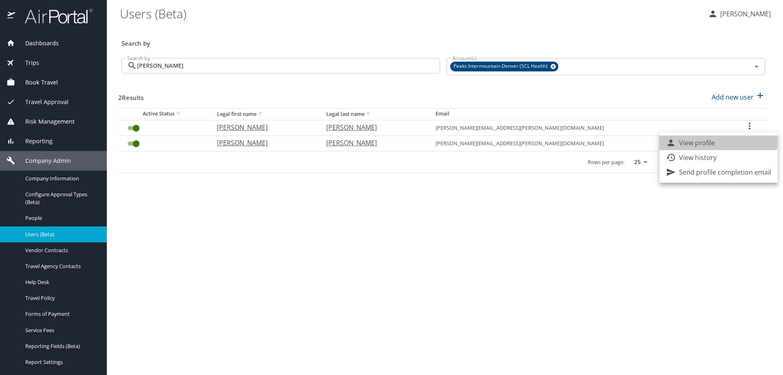
click at [714, 141] on p "View profile" at bounding box center [697, 143] width 36 height 10
select select "US"
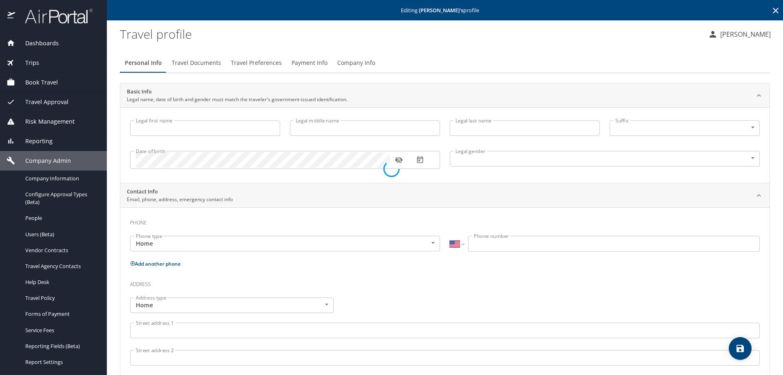
type input "Patrick"
type input "Wayne"
type input "Cobb"
select select "US"
click at [342, 60] on span "Company Info" at bounding box center [356, 63] width 38 height 10
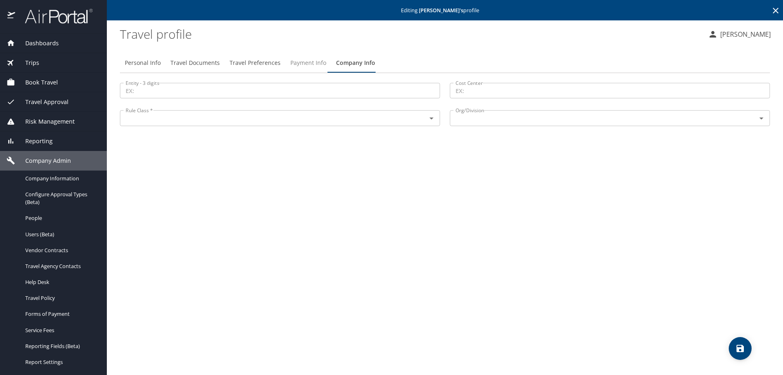
click at [315, 63] on span "Payment Info" at bounding box center [308, 63] width 36 height 10
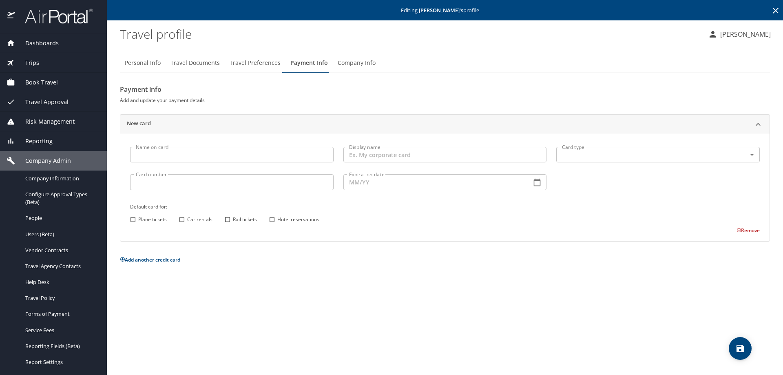
click at [247, 64] on span "Travel Preferences" at bounding box center [254, 63] width 51 height 10
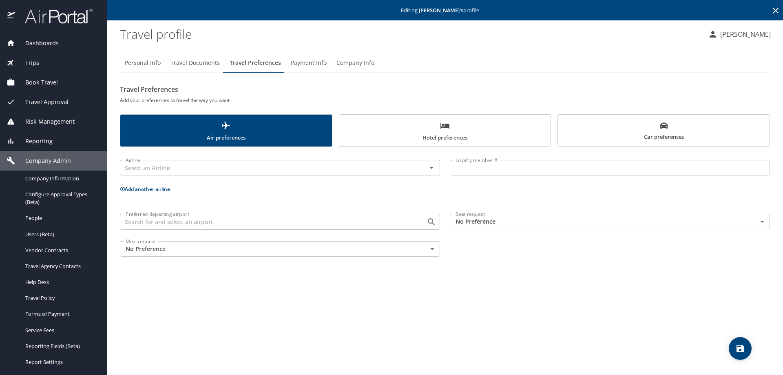
click at [203, 64] on span "Travel Documents" at bounding box center [194, 63] width 49 height 10
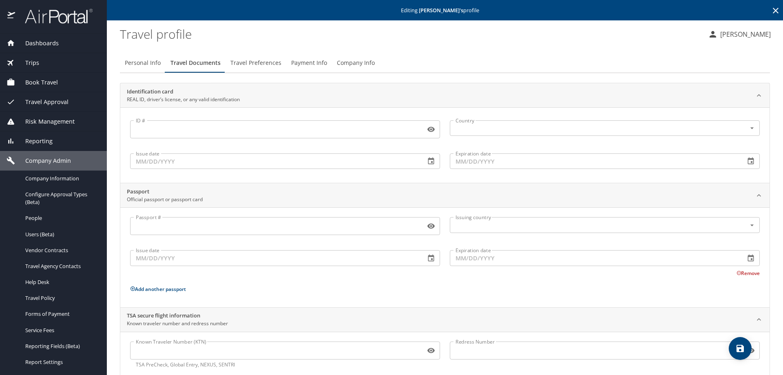
click at [148, 62] on span "Personal Info" at bounding box center [143, 63] width 36 height 10
select select "US"
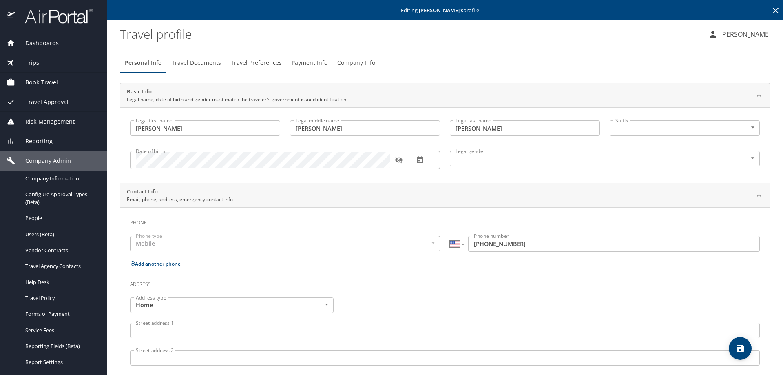
drag, startPoint x: 44, startPoint y: 214, endPoint x: 101, endPoint y: 168, distance: 73.3
click at [44, 214] on span "People" at bounding box center [61, 218] width 72 height 8
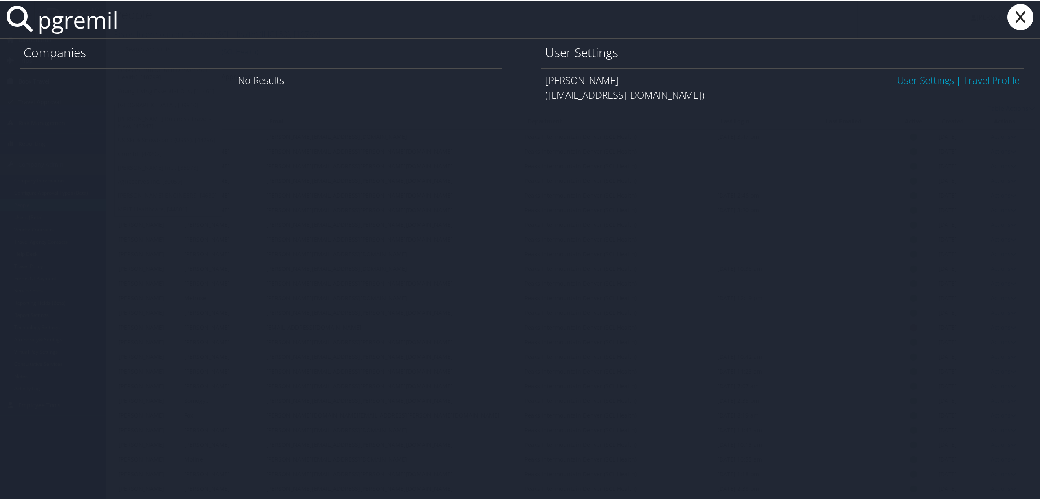
type input "pgremil"
click at [1011, 15] on icon at bounding box center [1020, 16] width 33 height 26
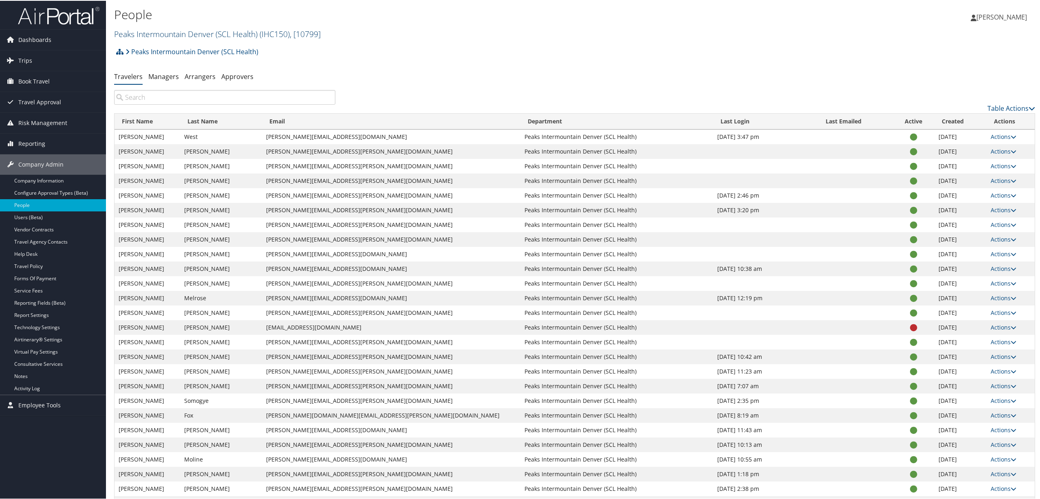
click at [149, 33] on link "Peaks Intermountain Denver (SCL Health) ( IHC150 ) , [ 10799 ]" at bounding box center [217, 33] width 207 height 11
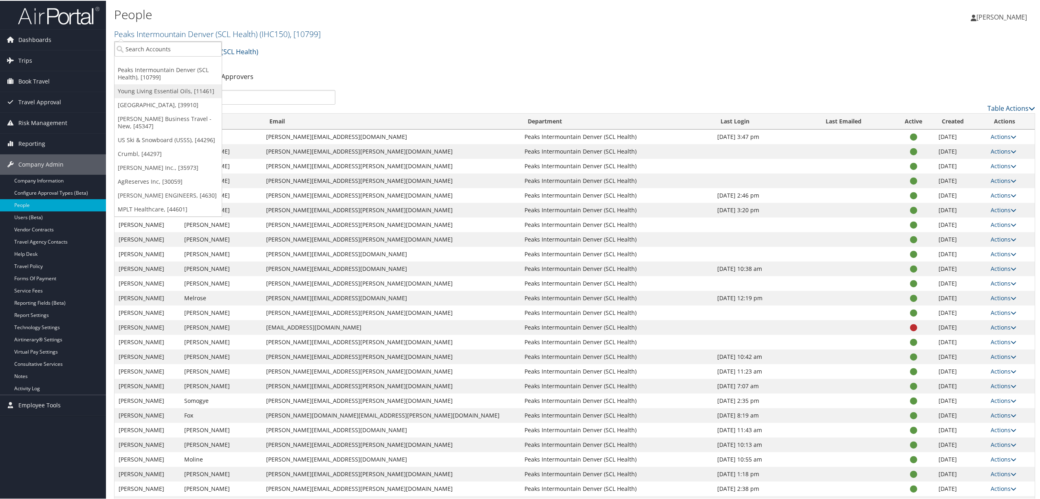
click at [147, 89] on link "Young Living Essential Oils, [11461]" at bounding box center [168, 91] width 107 height 14
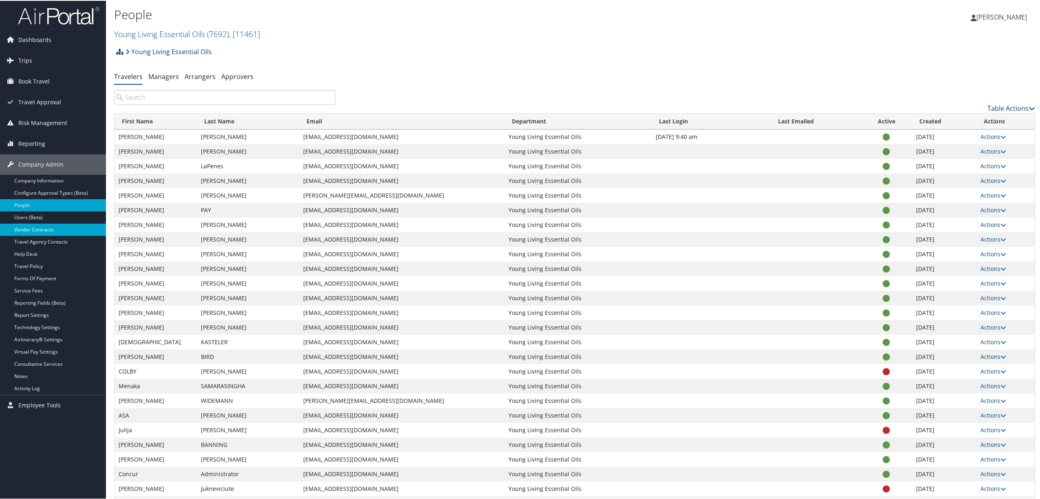
click at [55, 225] on link "Vendor Contracts" at bounding box center [53, 229] width 106 height 12
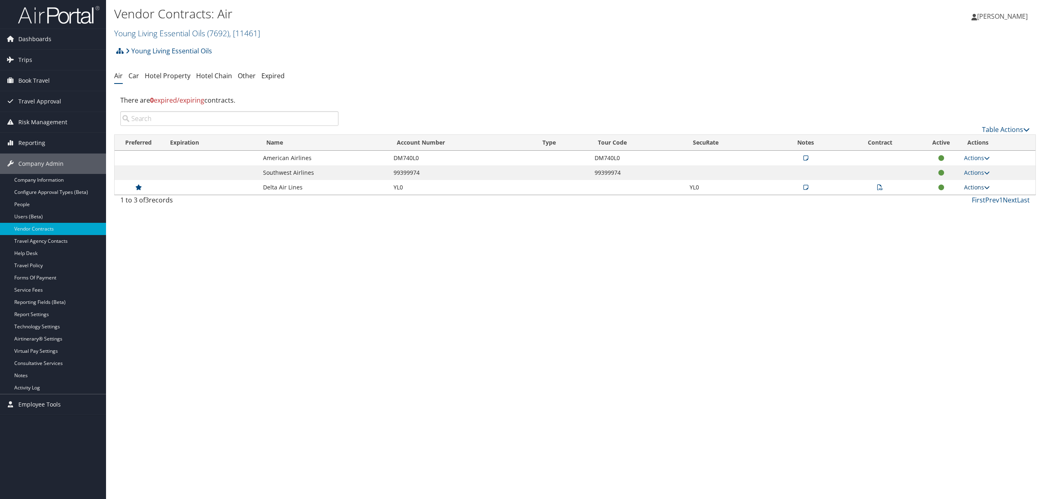
click at [980, 188] on link "Actions" at bounding box center [977, 187] width 26 height 8
click at [964, 226] on link "Edit Contract" at bounding box center [960, 228] width 54 height 14
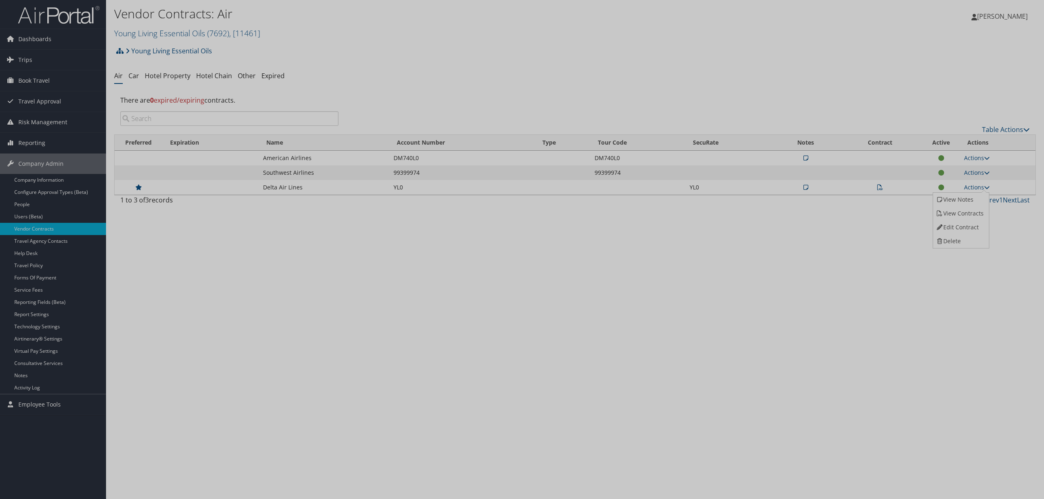
select select "[object Object]"
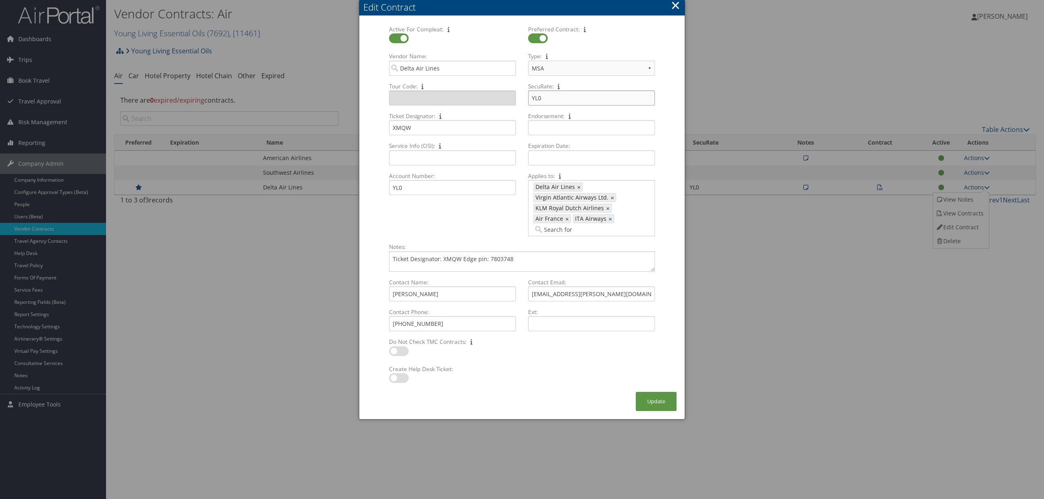
click at [548, 100] on input "YL0" at bounding box center [591, 97] width 127 height 15
type input "YLO"
click at [640, 394] on button "Update" at bounding box center [655, 401] width 41 height 19
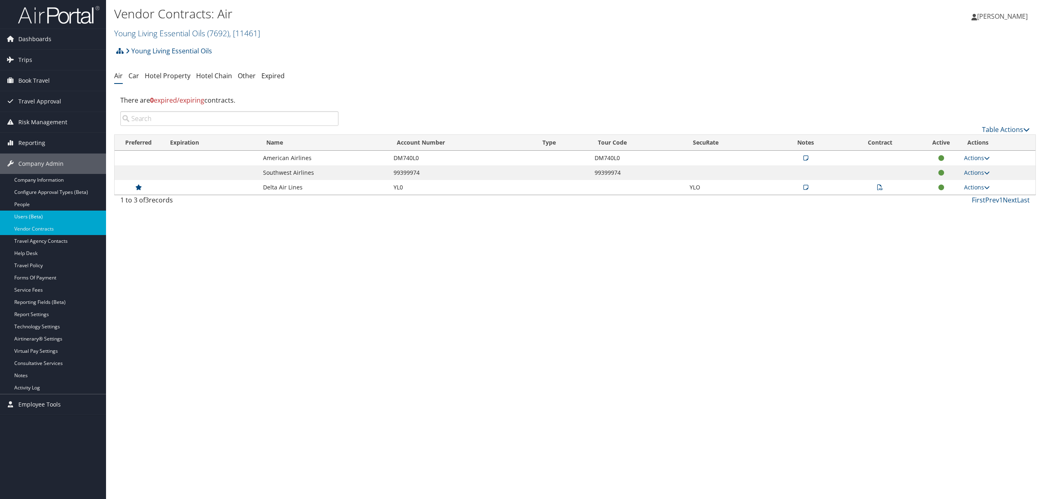
click at [44, 214] on link "Users (Beta)" at bounding box center [53, 217] width 106 height 12
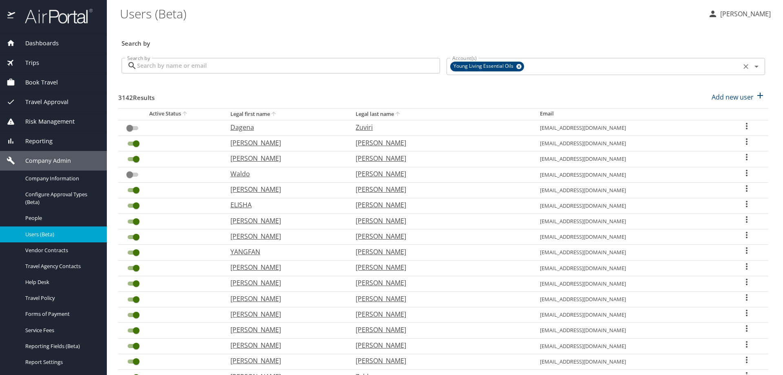
click at [517, 65] on icon at bounding box center [518, 66] width 5 height 5
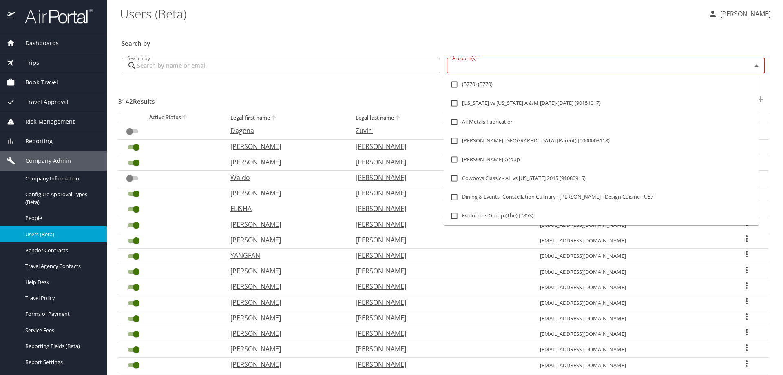
click at [515, 66] on input "Account(s)" at bounding box center [593, 65] width 289 height 11
type input "peaks"
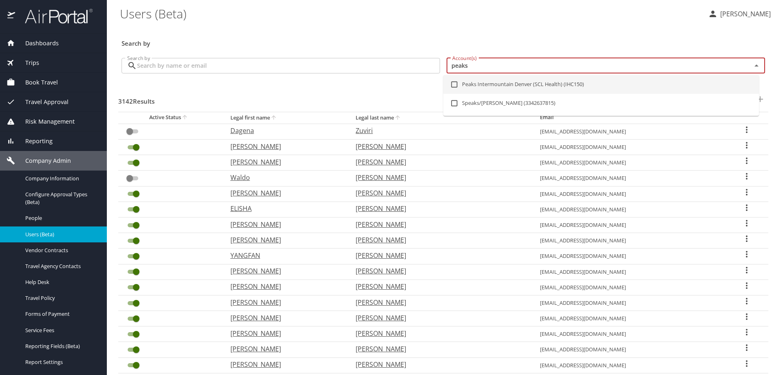
click at [453, 84] on input "checkbox" at bounding box center [453, 84] width 15 height 15
checkbox input "true"
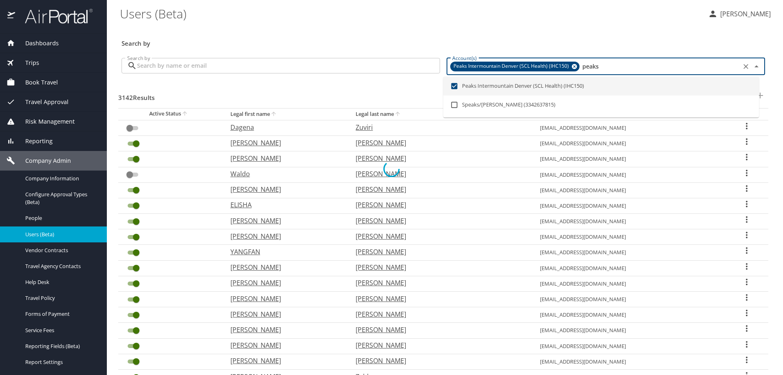
checkbox input "false"
checkbox input "true"
checkbox input "false"
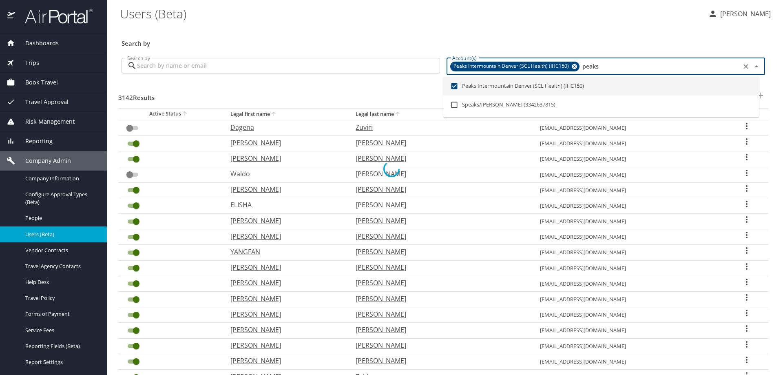
checkbox input "false"
checkbox input "true"
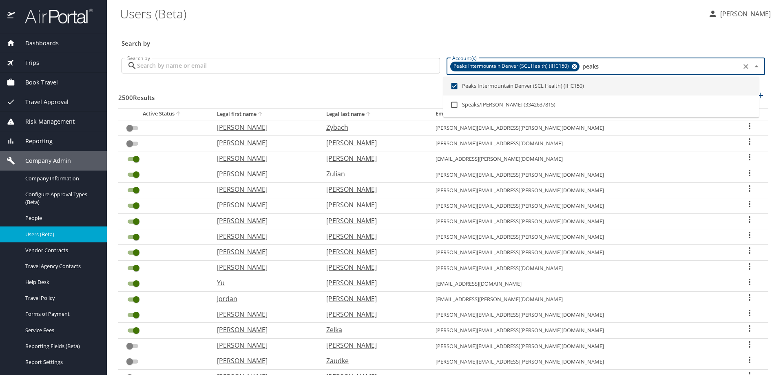
type input "peaks"
click at [182, 63] on input "Search by" at bounding box center [288, 65] width 303 height 15
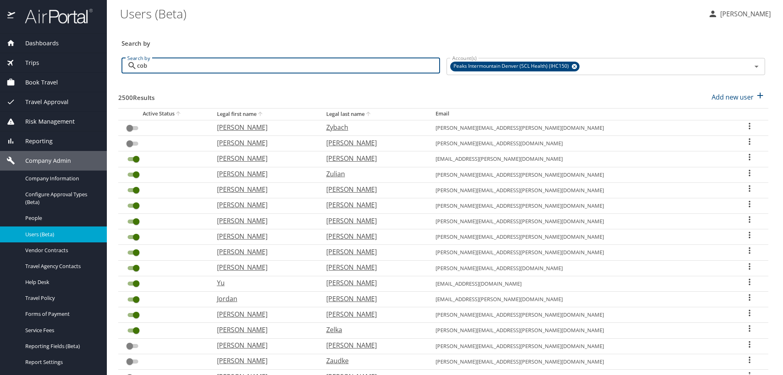
type input "cobb"
checkbox input "true"
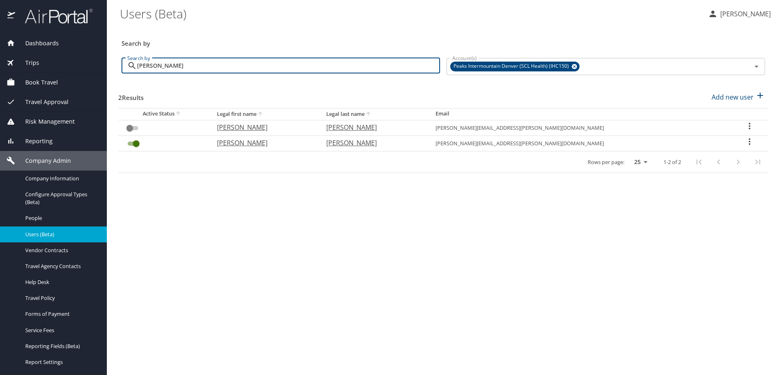
type input "cobb"
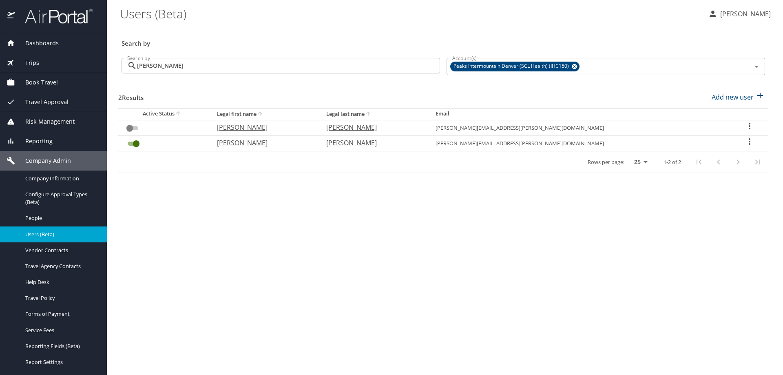
click at [744, 122] on icon "User Search Table" at bounding box center [749, 126] width 10 height 10
click at [674, 126] on icon at bounding box center [671, 127] width 10 height 10
select select "US"
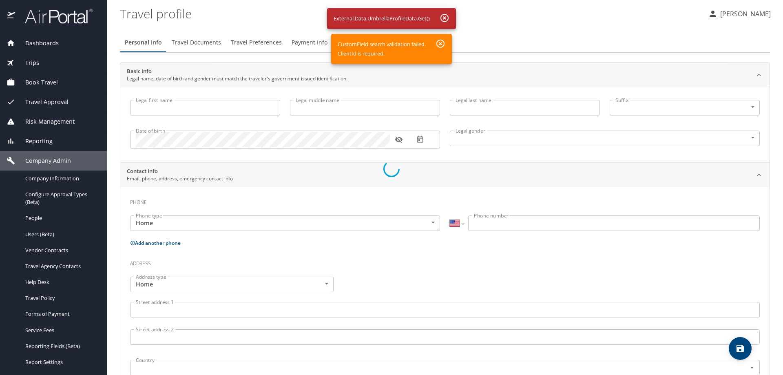
click at [501, 31] on div at bounding box center [391, 168] width 783 height 412
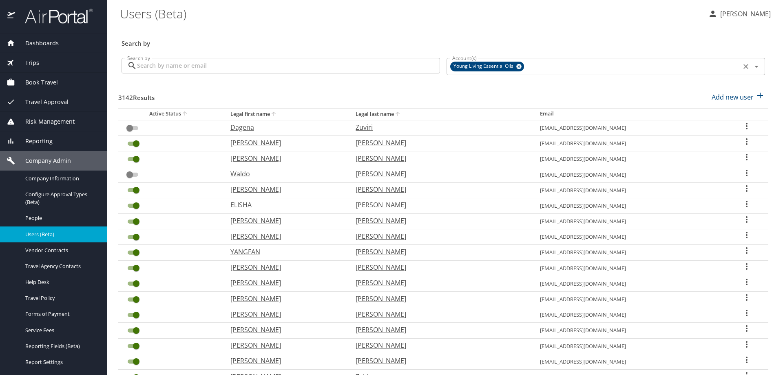
click at [517, 66] on icon at bounding box center [518, 66] width 5 height 5
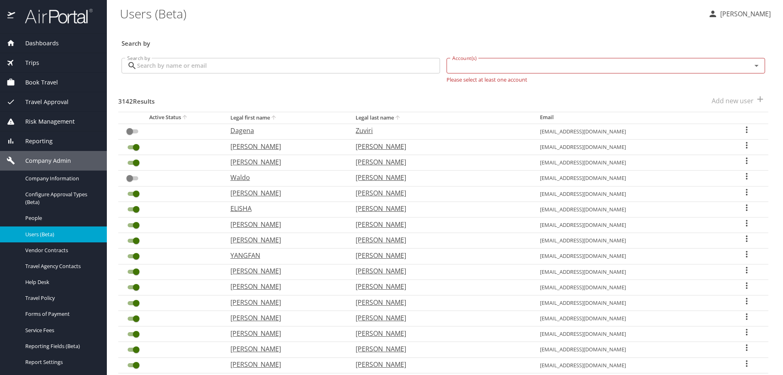
click at [516, 66] on input "Account(s)" at bounding box center [593, 65] width 289 height 11
type input "ihc150"
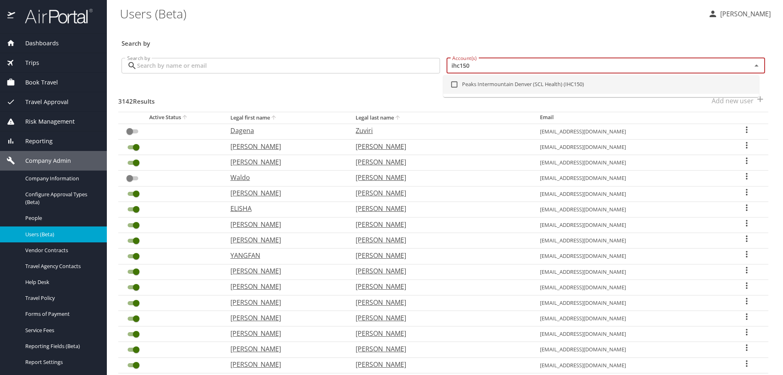
click at [454, 86] on input "checkbox" at bounding box center [453, 84] width 15 height 15
checkbox input "true"
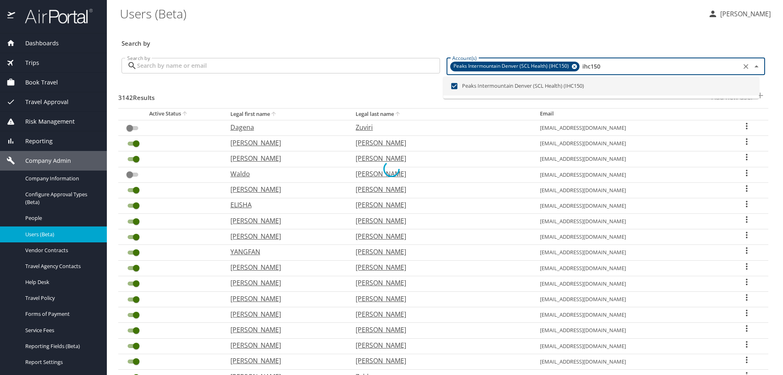
checkbox input "false"
checkbox input "true"
checkbox input "false"
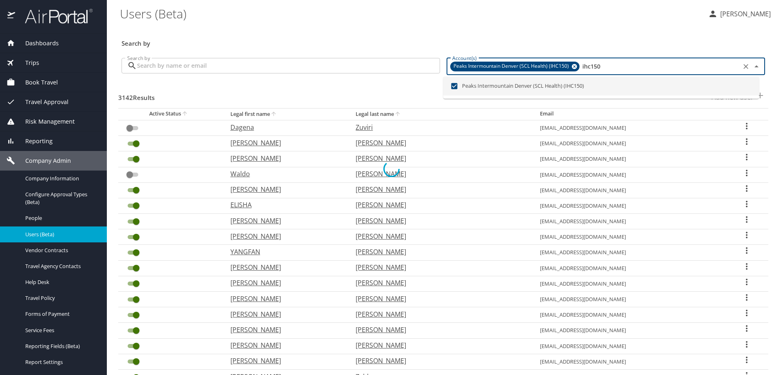
checkbox input "false"
checkbox input "true"
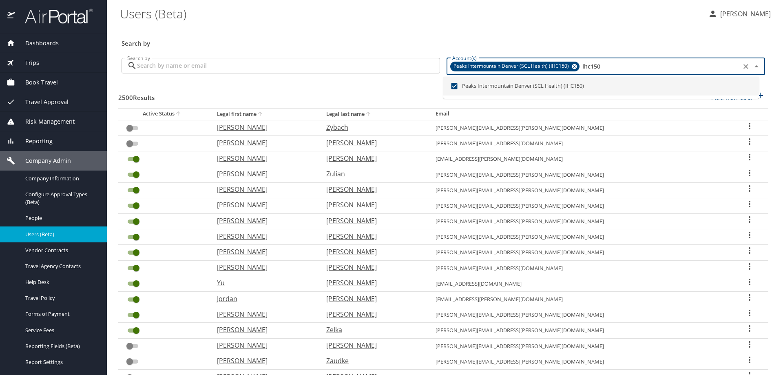
type input "ihc150"
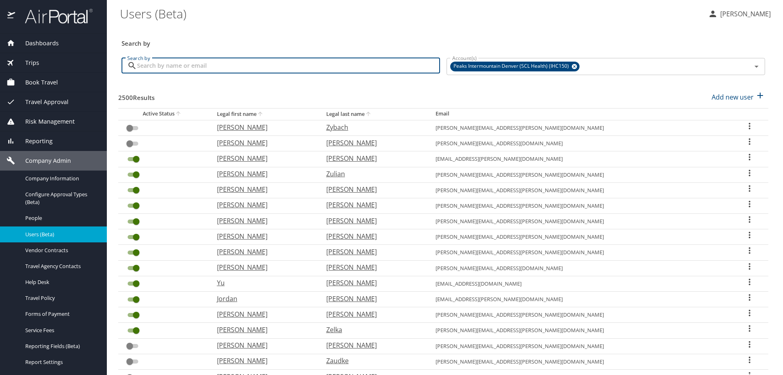
click at [220, 63] on input "Search by" at bounding box center [288, 65] width 303 height 15
type input "[PERSON_NAME]"
checkbox input "true"
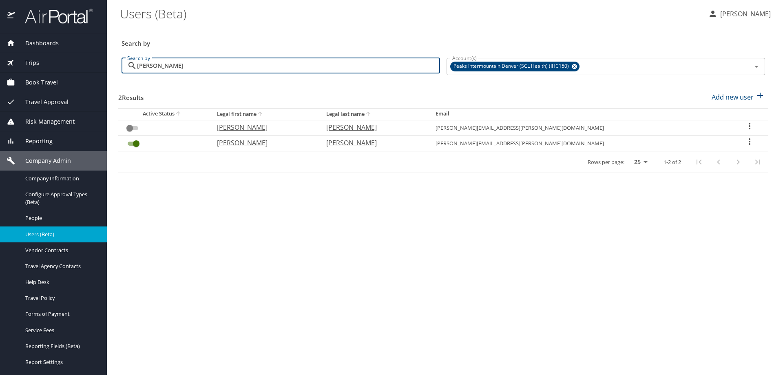
type input "[PERSON_NAME]"
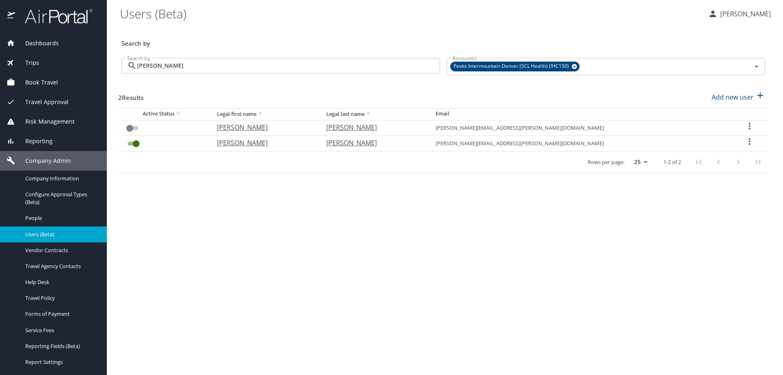
click at [748, 143] on icon "User Search Table" at bounding box center [749, 141] width 2 height 7
click at [742, 124] on div at bounding box center [391, 187] width 783 height 375
click at [744, 124] on icon "User Search Table" at bounding box center [749, 126] width 10 height 10
click at [682, 124] on p "View profile" at bounding box center [697, 127] width 36 height 10
select select "US"
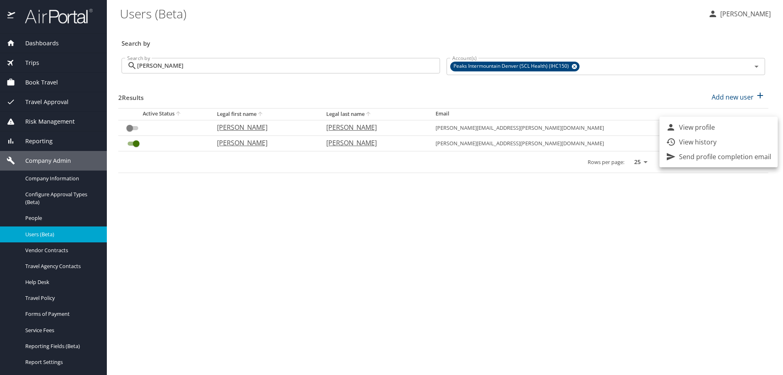
select select "US"
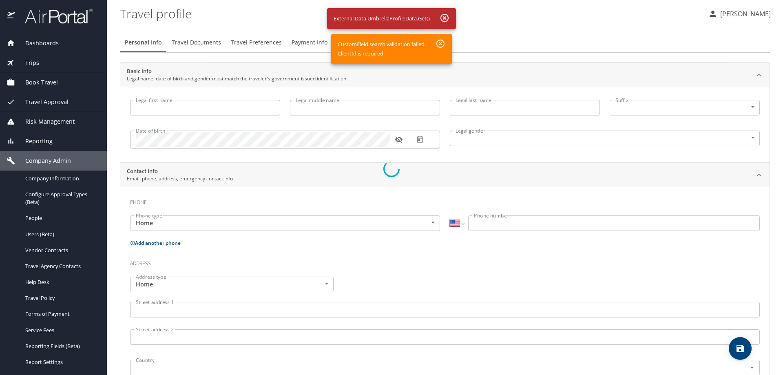
click at [443, 15] on div at bounding box center [391, 168] width 783 height 412
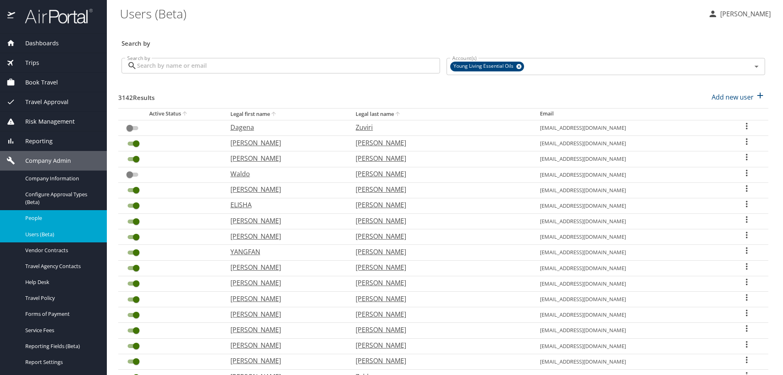
click at [47, 214] on span "People" at bounding box center [61, 218] width 72 height 8
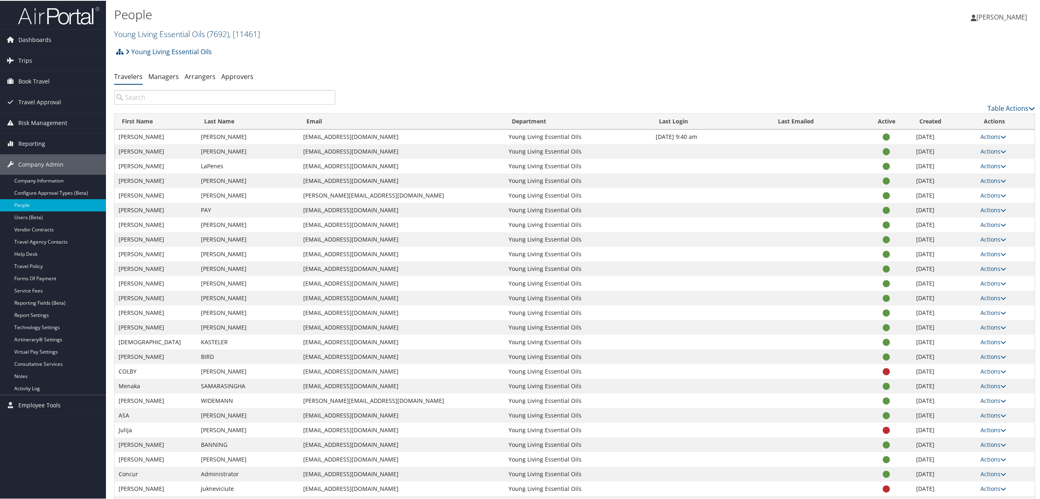
click at [179, 31] on link "Young Living Essential Oils ( 7692 ) , [ 11461 ]" at bounding box center [187, 33] width 146 height 11
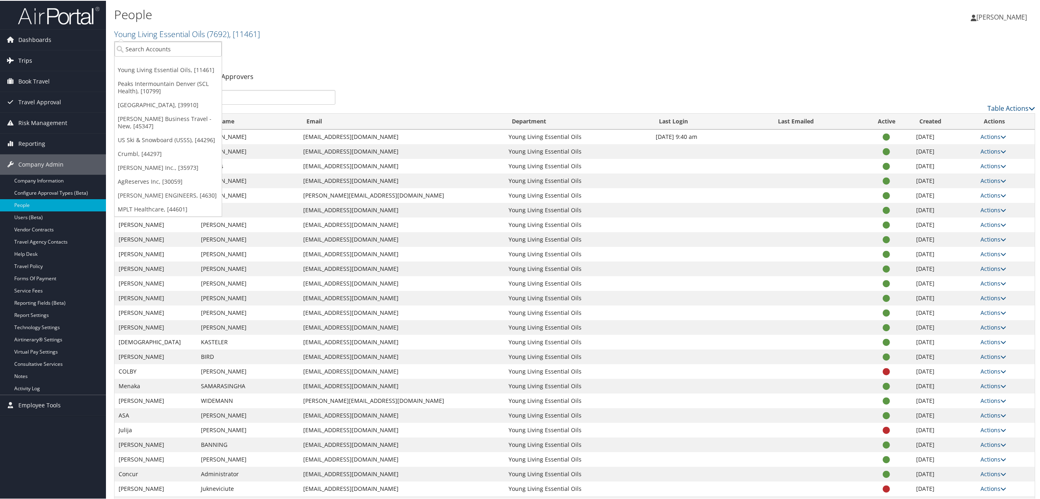
click at [31, 57] on link "Trips" at bounding box center [53, 60] width 106 height 20
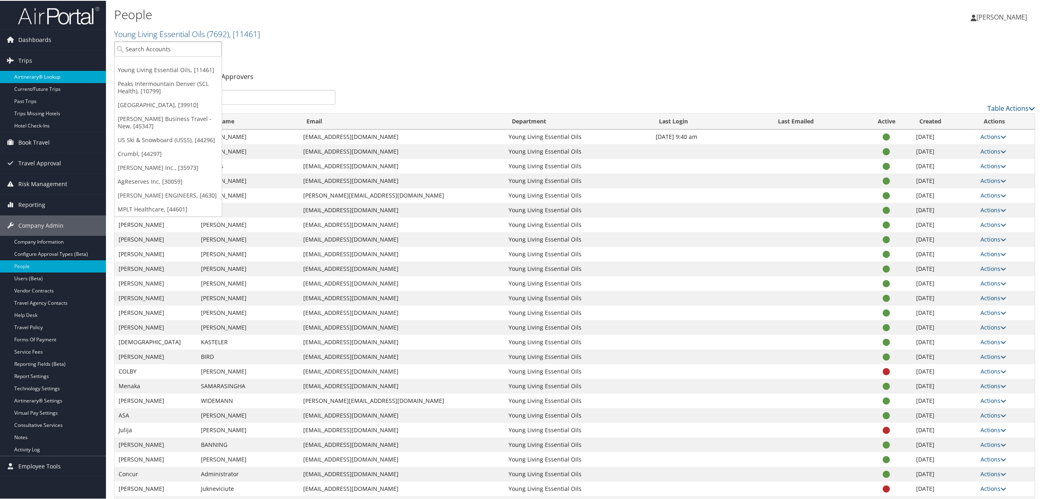
click at [38, 73] on link "Airtinerary® Lookup" at bounding box center [53, 76] width 106 height 12
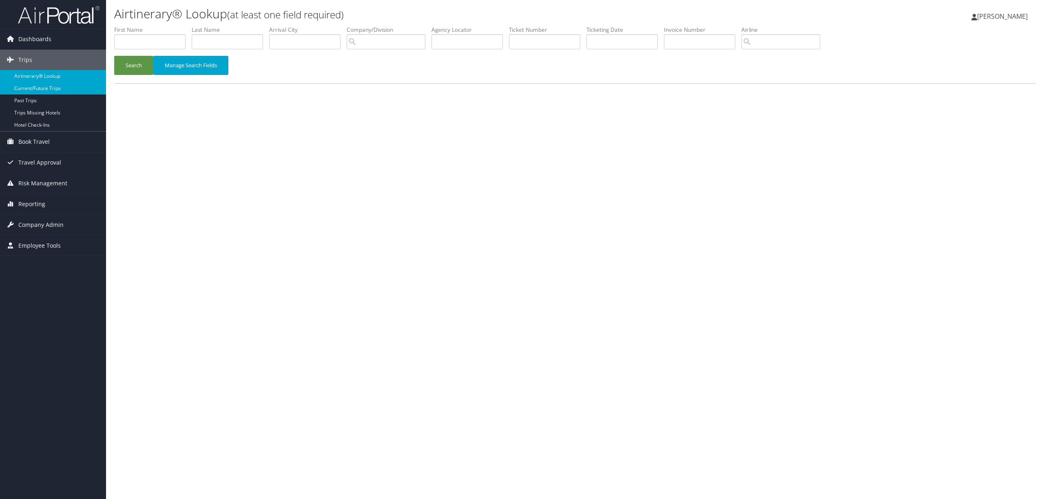
click at [55, 90] on link "Current/Future Trips" at bounding box center [53, 88] width 106 height 12
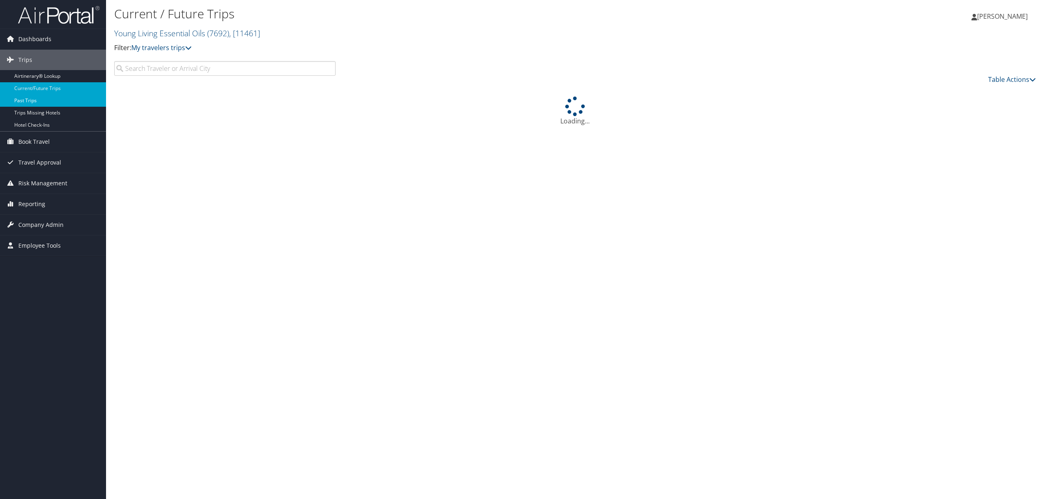
click at [35, 101] on link "Past Trips" at bounding box center [53, 101] width 106 height 12
click at [196, 33] on link "Young Living Essential Oils ( 7692 ) , [ 11461 ]" at bounding box center [187, 33] width 146 height 11
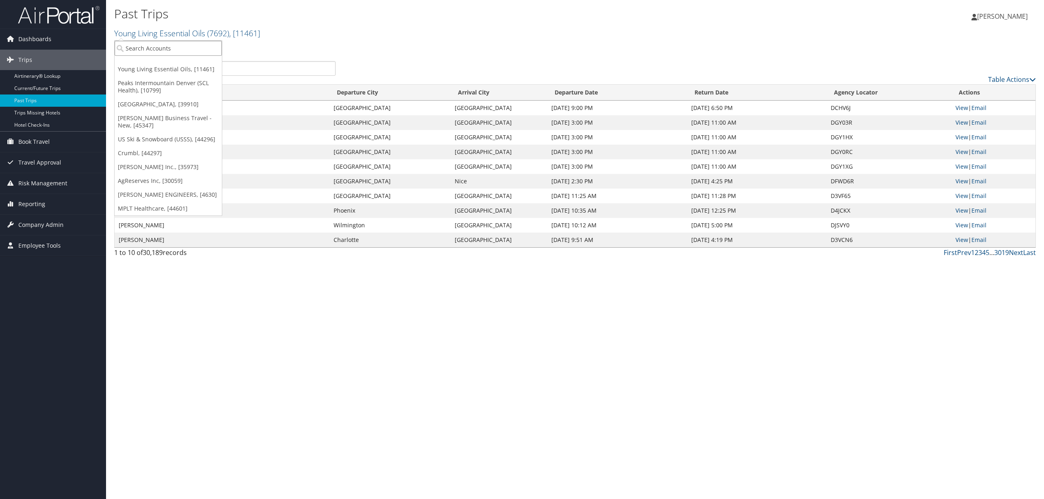
click at [193, 47] on input "search" at bounding box center [168, 48] width 107 height 15
type input "intermountain"
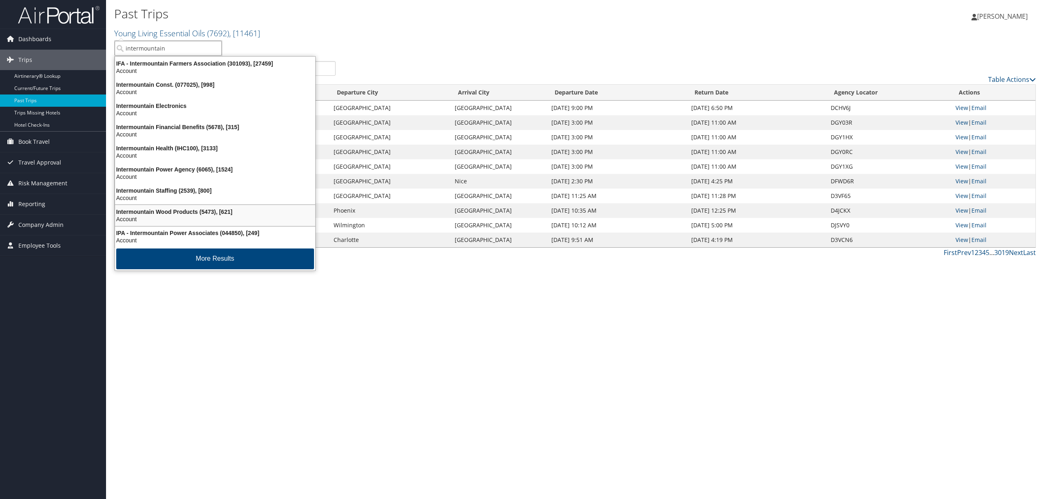
scroll to position [2, 0]
click at [181, 48] on input "intermountain" at bounding box center [168, 48] width 107 height 15
type input "ihc150"
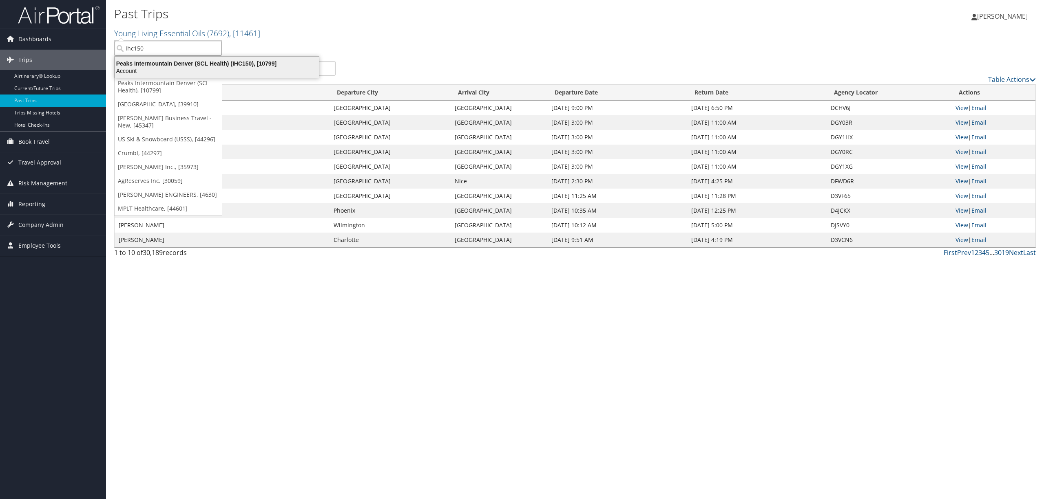
click at [183, 61] on div "Peaks Intermountain Denver (SCL Health) (IHC150), [10799]" at bounding box center [217, 63] width 214 height 7
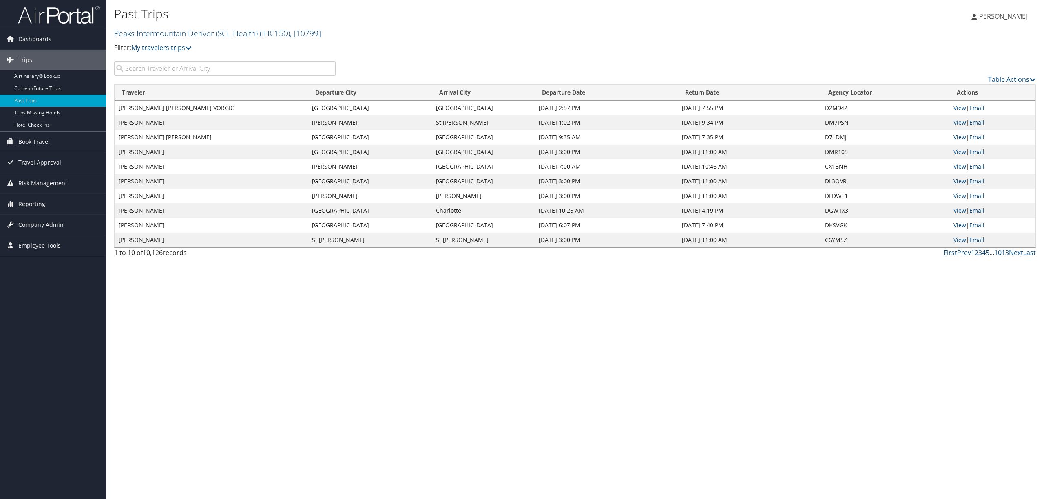
click at [227, 71] on input "search" at bounding box center [224, 68] width 221 height 15
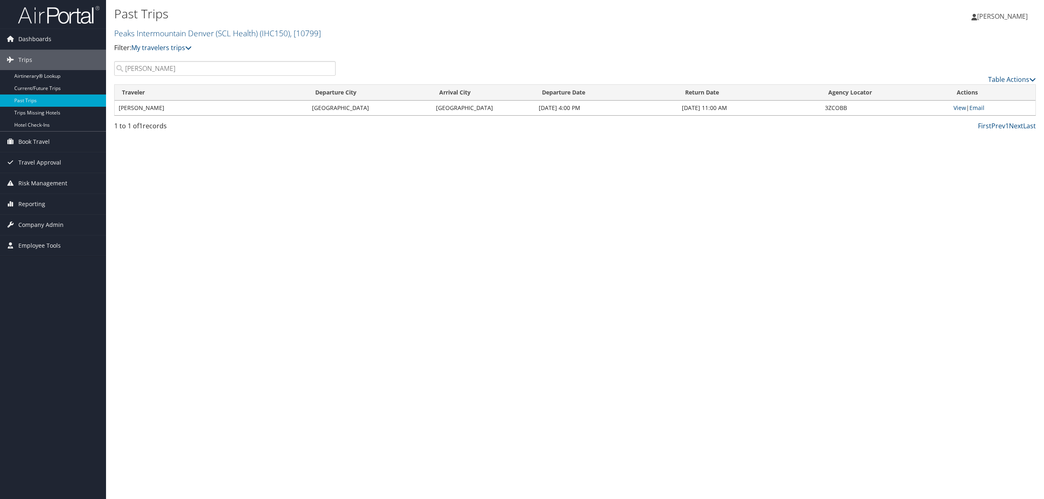
click at [185, 66] on input "[PERSON_NAME]" at bounding box center [224, 68] width 221 height 15
drag, startPoint x: 185, startPoint y: 66, endPoint x: 62, endPoint y: 71, distance: 122.8
click at [62, 71] on div "Dashboards AirPortal 360™ (Manager) AirPortal 360™ (Agent) My Travel Dashboard …" at bounding box center [522, 249] width 1044 height 499
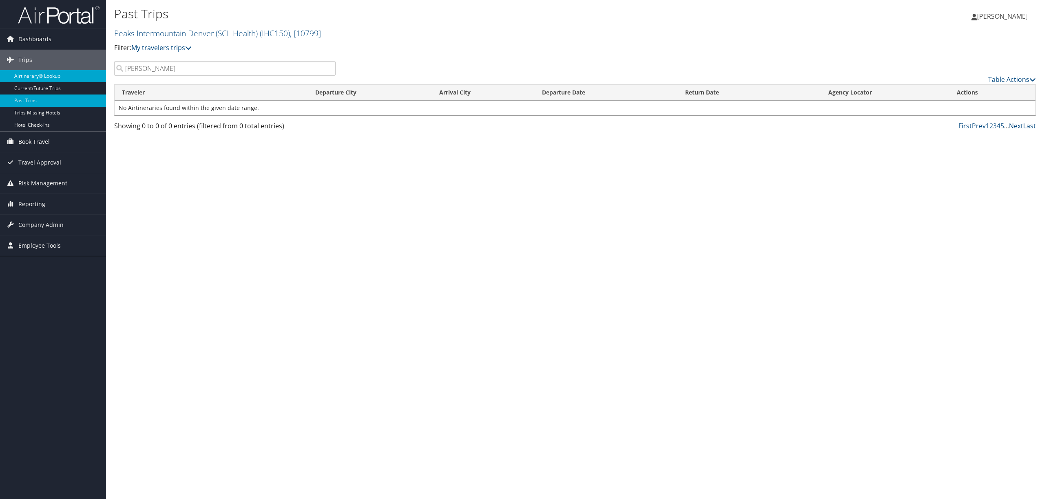
drag, startPoint x: 179, startPoint y: 69, endPoint x: 62, endPoint y: 80, distance: 117.1
click at [62, 80] on div "Dashboards AirPortal 360™ (Manager) AirPortal 360™ (Agent) My Travel Dashboard …" at bounding box center [522, 249] width 1044 height 499
type input "[PERSON_NAME]"
